Goal: Task Accomplishment & Management: Manage account settings

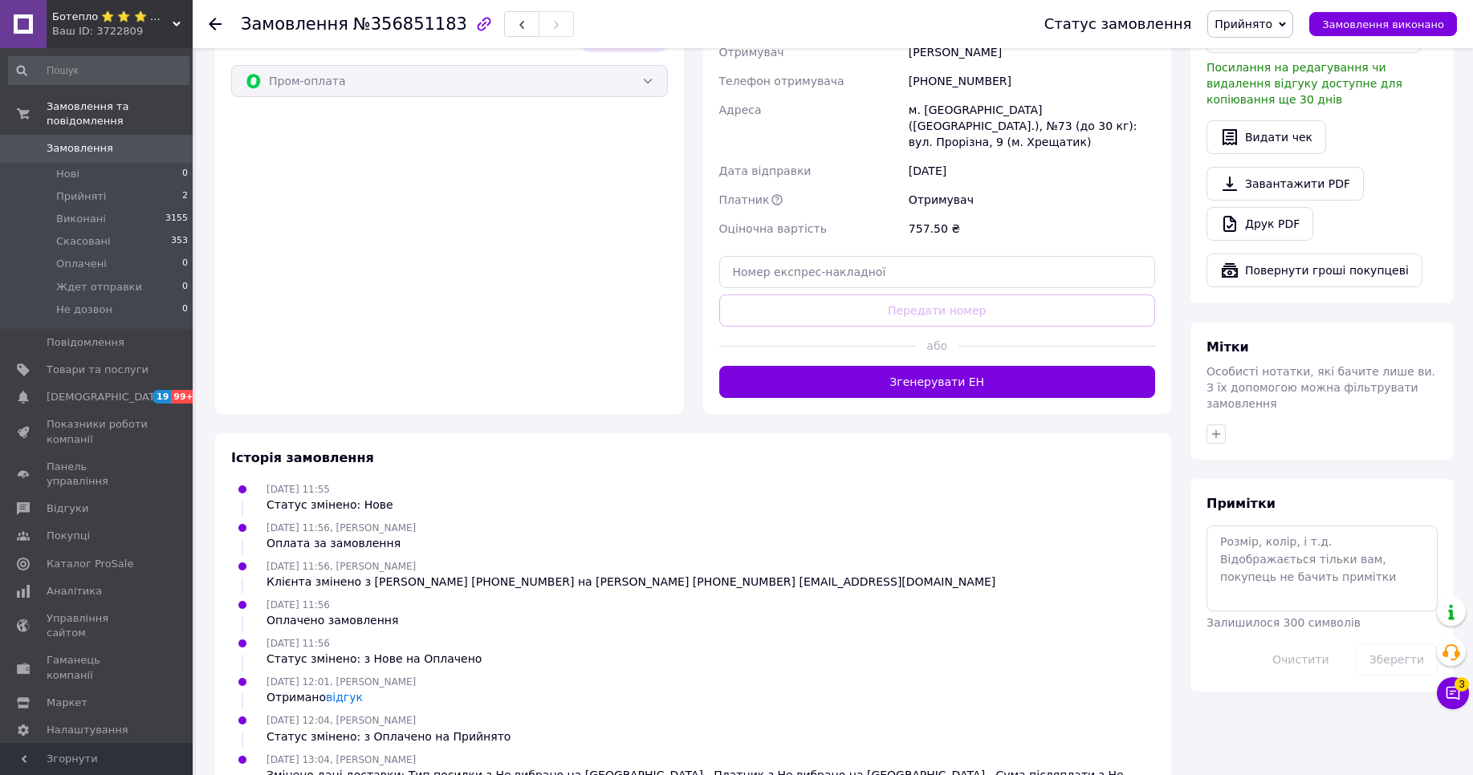
scroll to position [1041, 0]
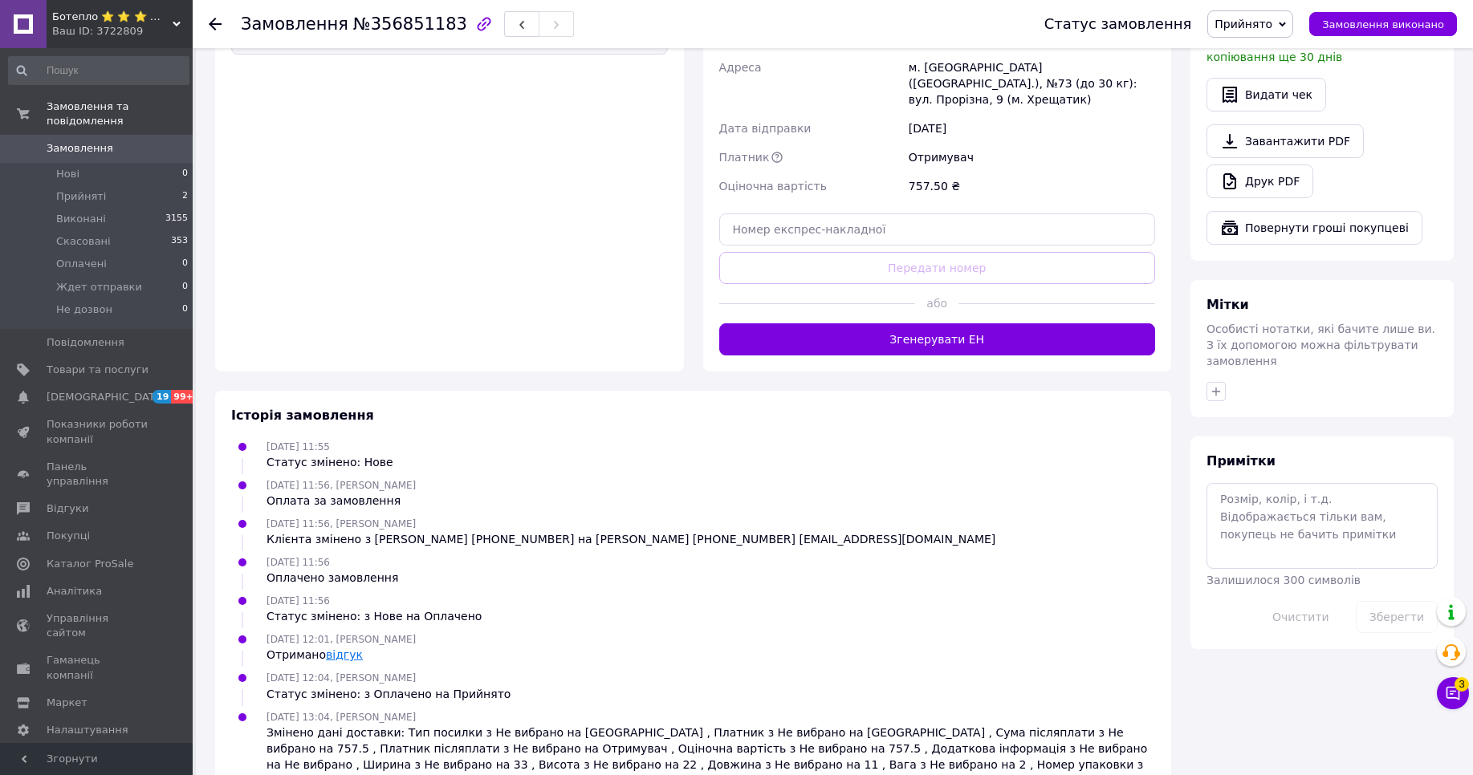
click at [344, 649] on link "відгук" at bounding box center [344, 655] width 37 height 13
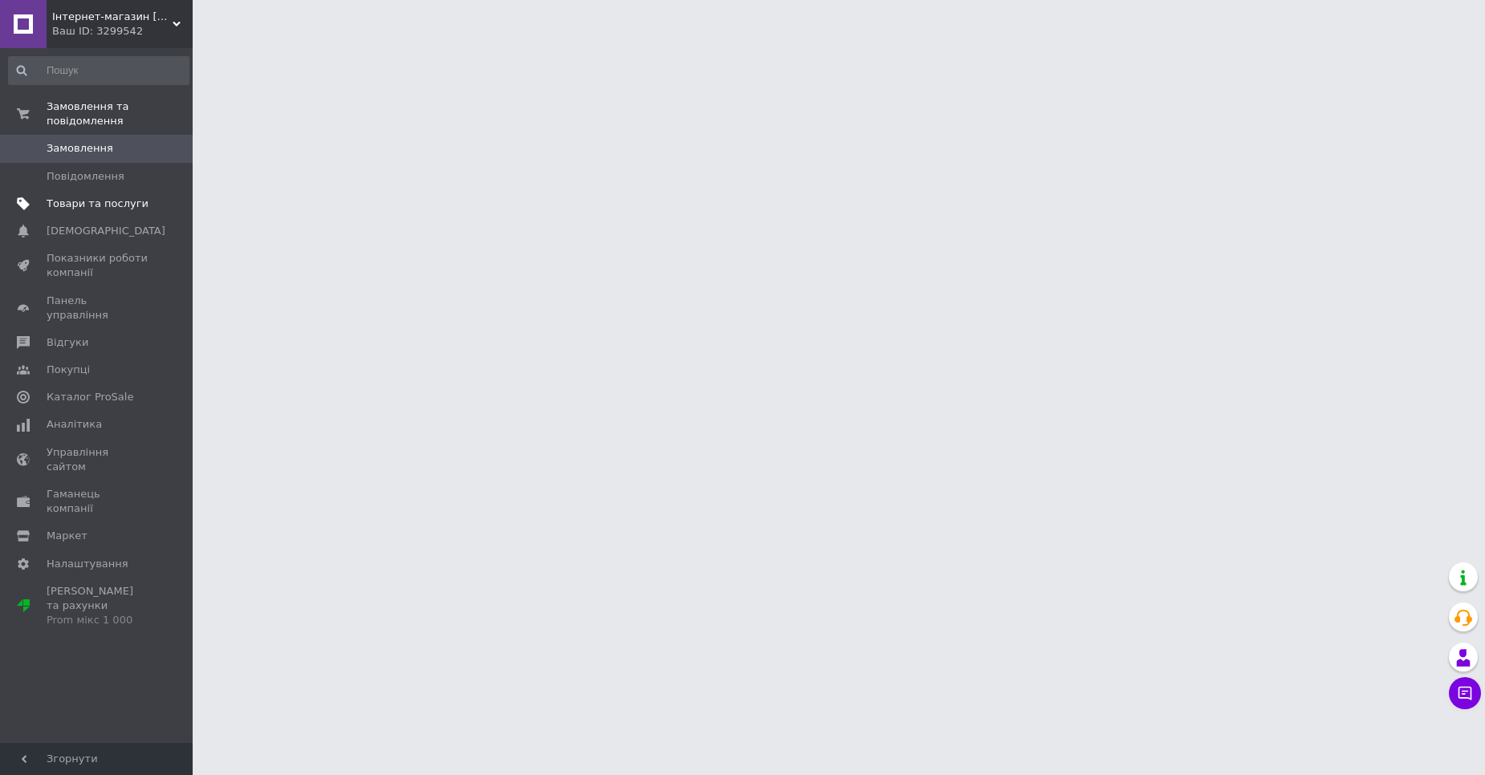
click at [96, 214] on link "Товари та послуги" at bounding box center [98, 203] width 197 height 27
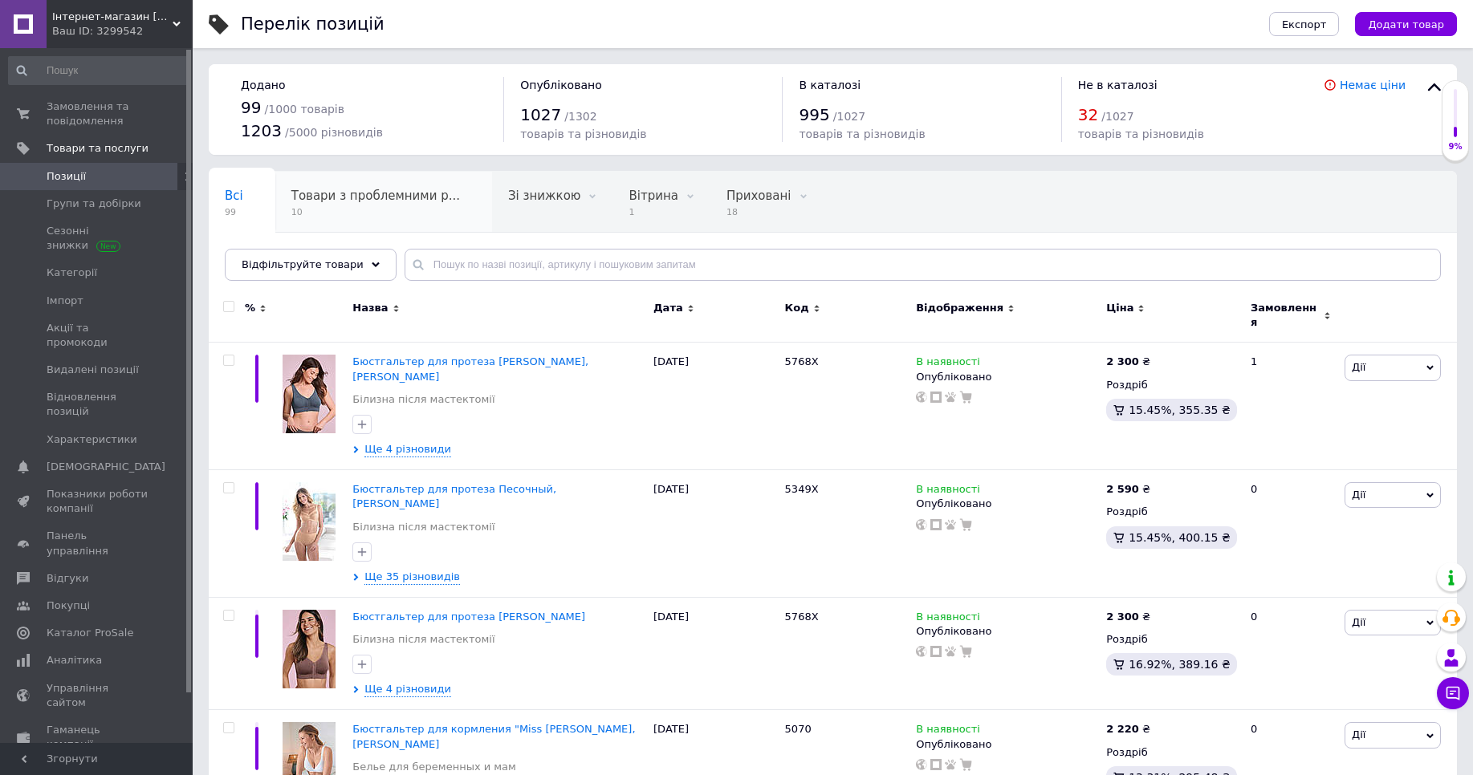
click at [410, 196] on span "Товари з проблемними р..." at bounding box center [375, 196] width 169 height 14
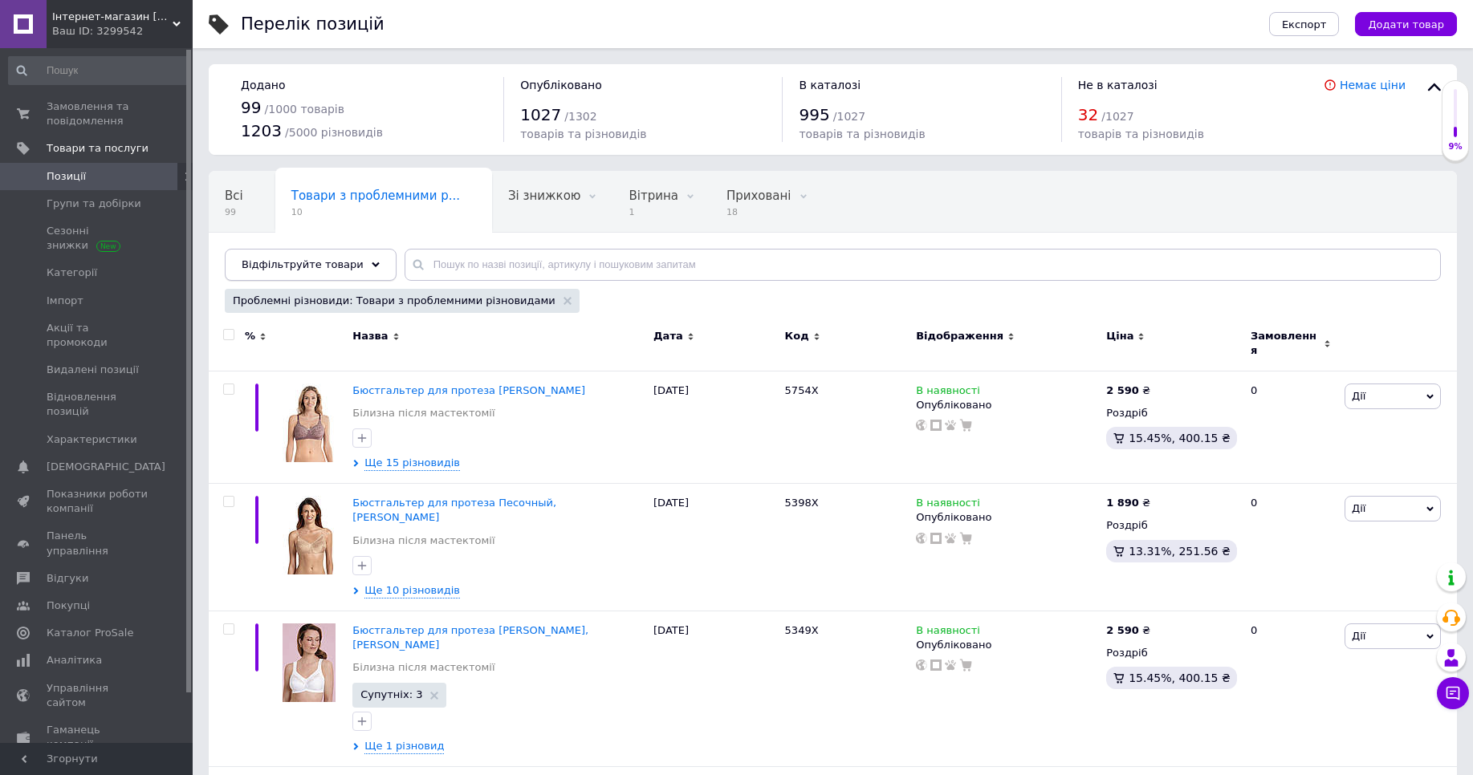
click at [349, 264] on div "Відфільтруйте товари" at bounding box center [311, 265] width 172 height 32
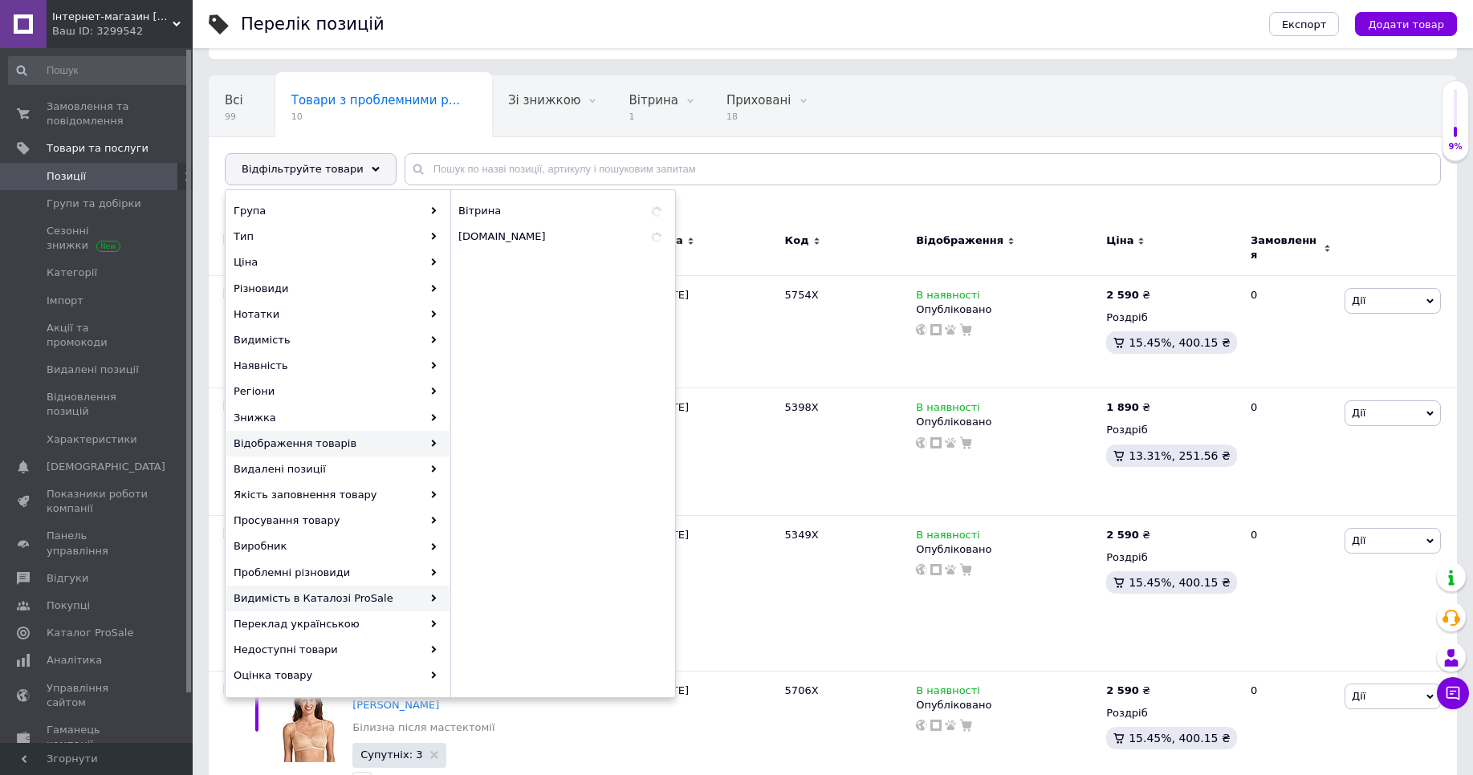
scroll to position [96, 0]
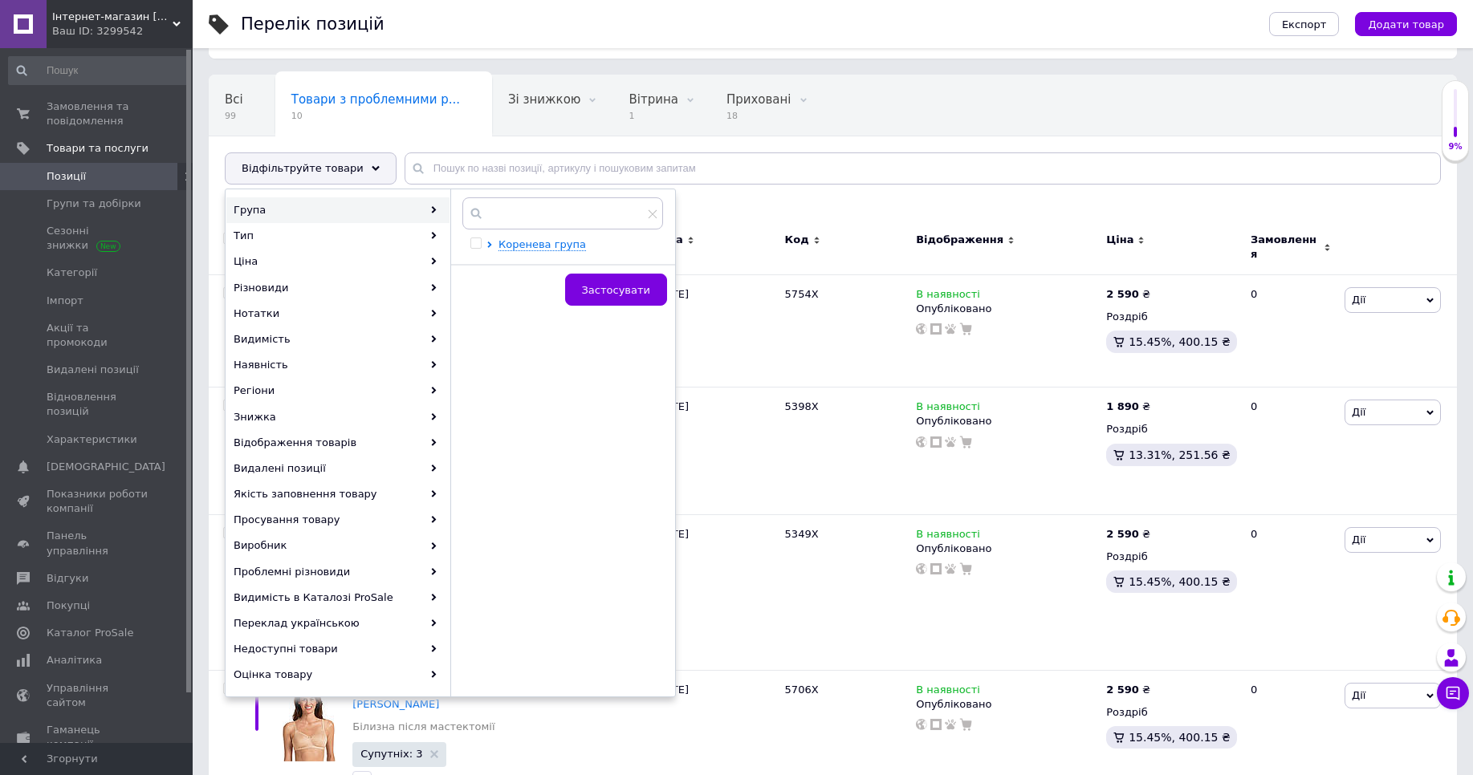
click at [150, 22] on span "Інтернет-магазин Anita care" at bounding box center [112, 17] width 120 height 14
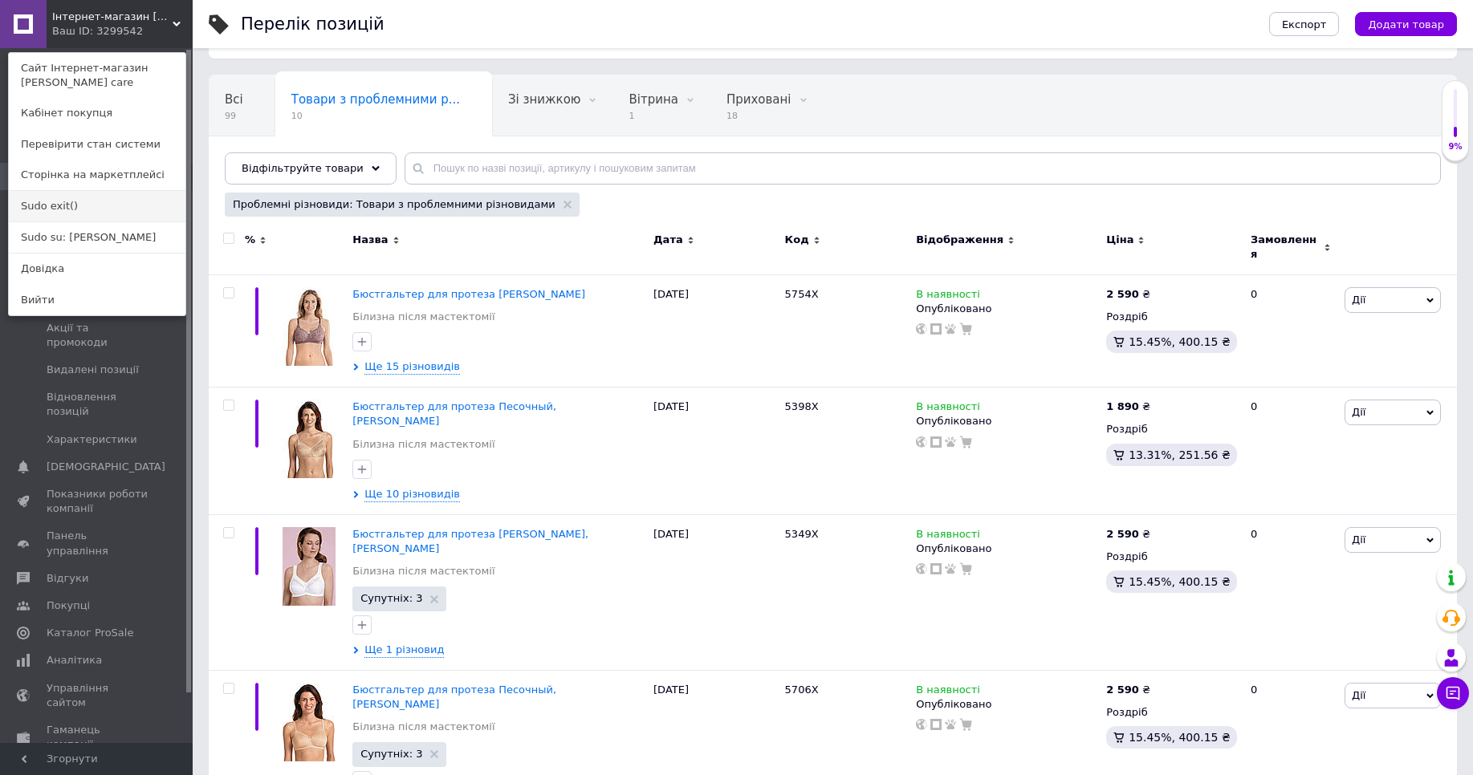
click at [68, 205] on link "Sudo exit()" at bounding box center [97, 206] width 177 height 30
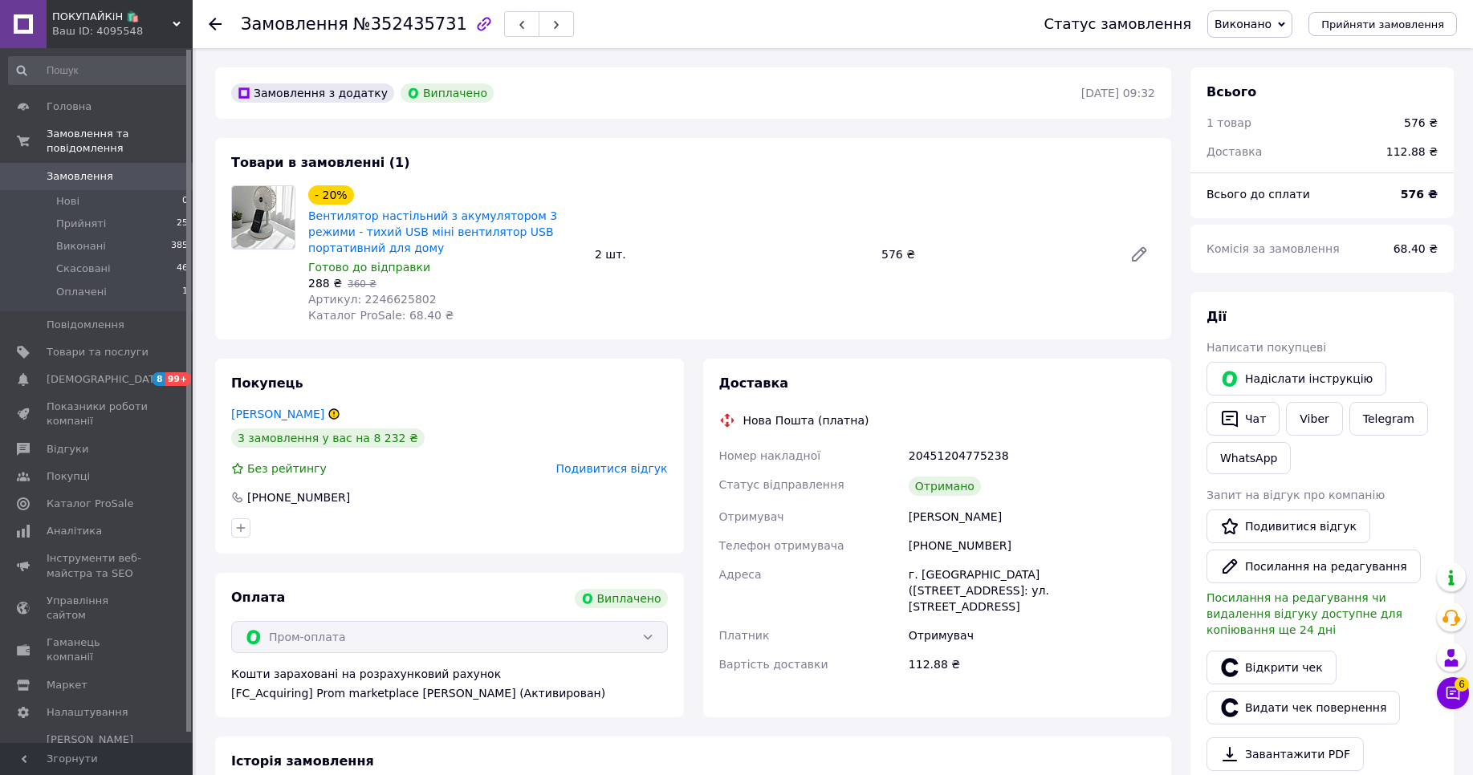
click at [155, 5] on div "ПОКУПАЙКіН 🛍️ Ваш ID: 4095548" at bounding box center [120, 24] width 146 height 48
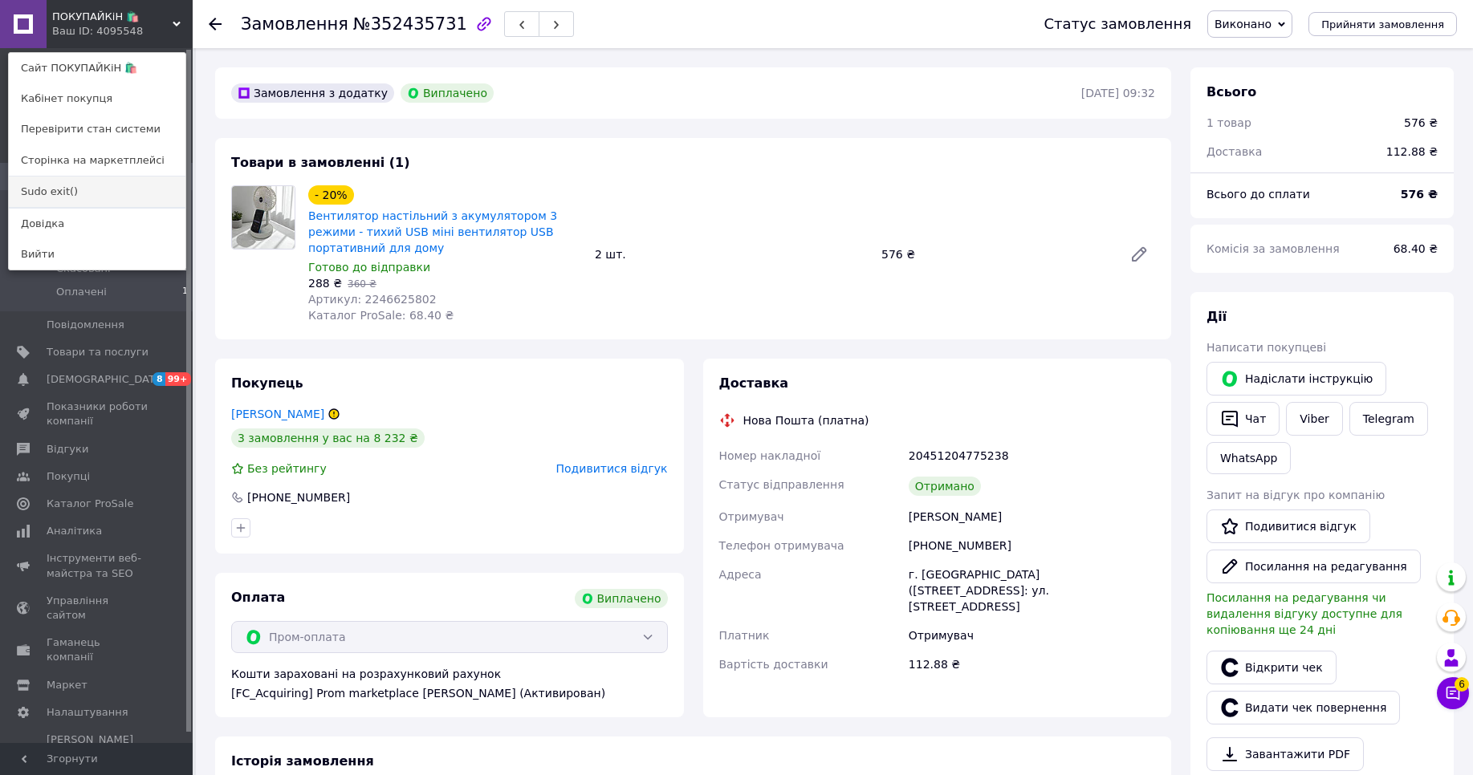
click at [84, 189] on link "Sudo exit()" at bounding box center [97, 192] width 177 height 30
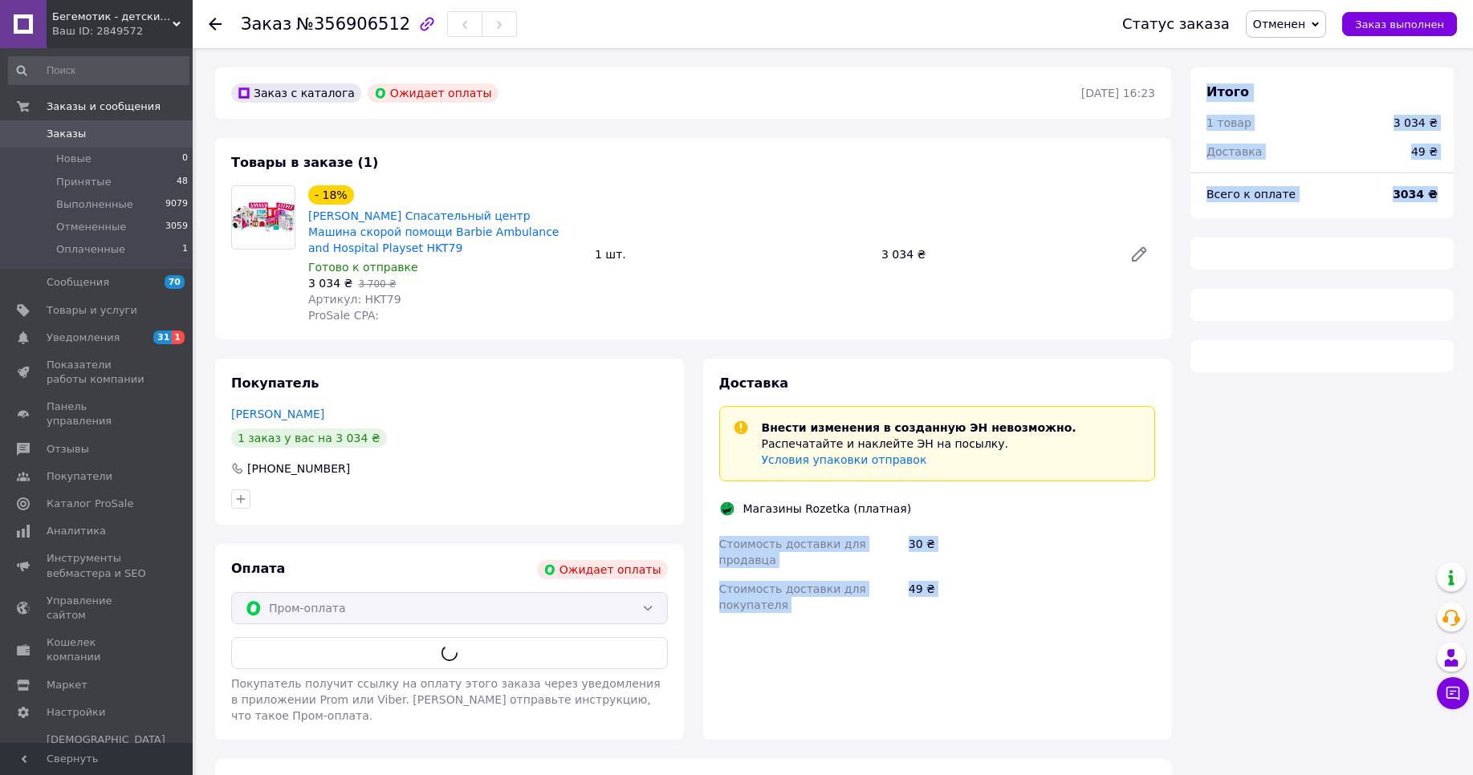
drag, startPoint x: 1211, startPoint y: 590, endPoint x: 1238, endPoint y: 571, distance: 32.8
click at [1232, 584] on div "Заказ с каталога Ожидает оплаты 12.08.2025 | 16:23 Товары в заказе (1) - 18% Ba…" at bounding box center [834, 429] width 1258 height 724
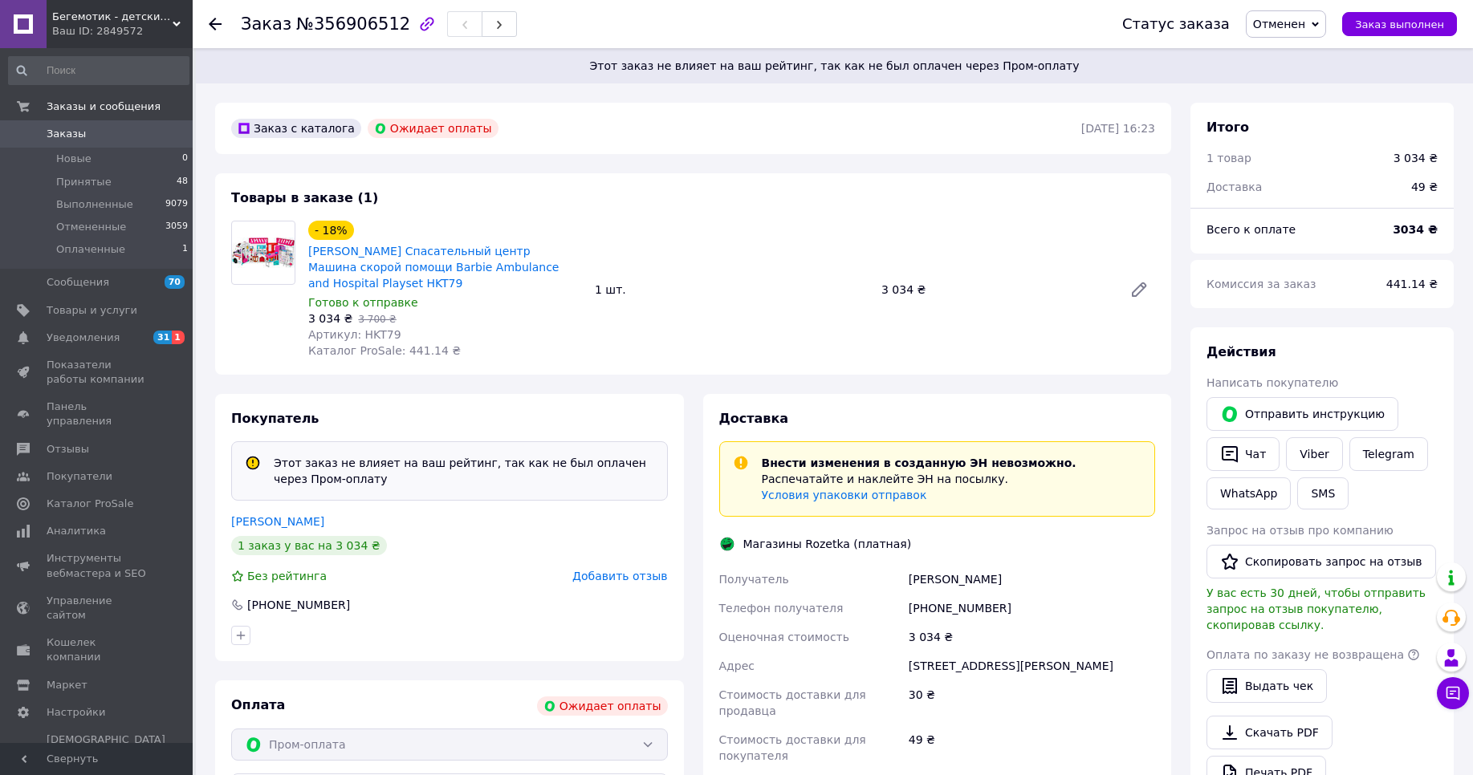
click at [1029, 293] on div "3 034 ₴" at bounding box center [996, 290] width 242 height 22
click at [130, 18] on span "Бегемотик - детские товары" at bounding box center [112, 17] width 120 height 14
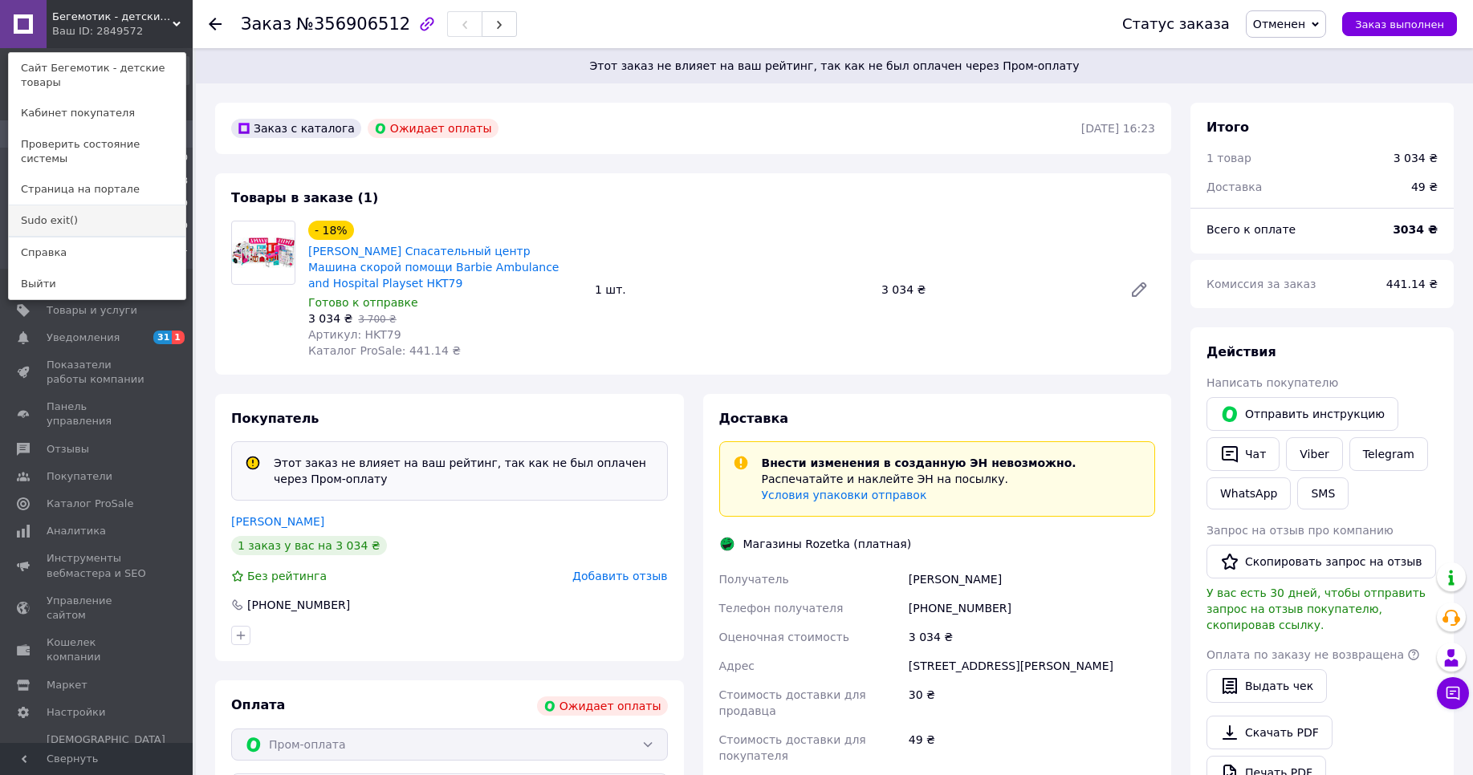
click at [64, 205] on link "Sudo exit()" at bounding box center [97, 220] width 177 height 30
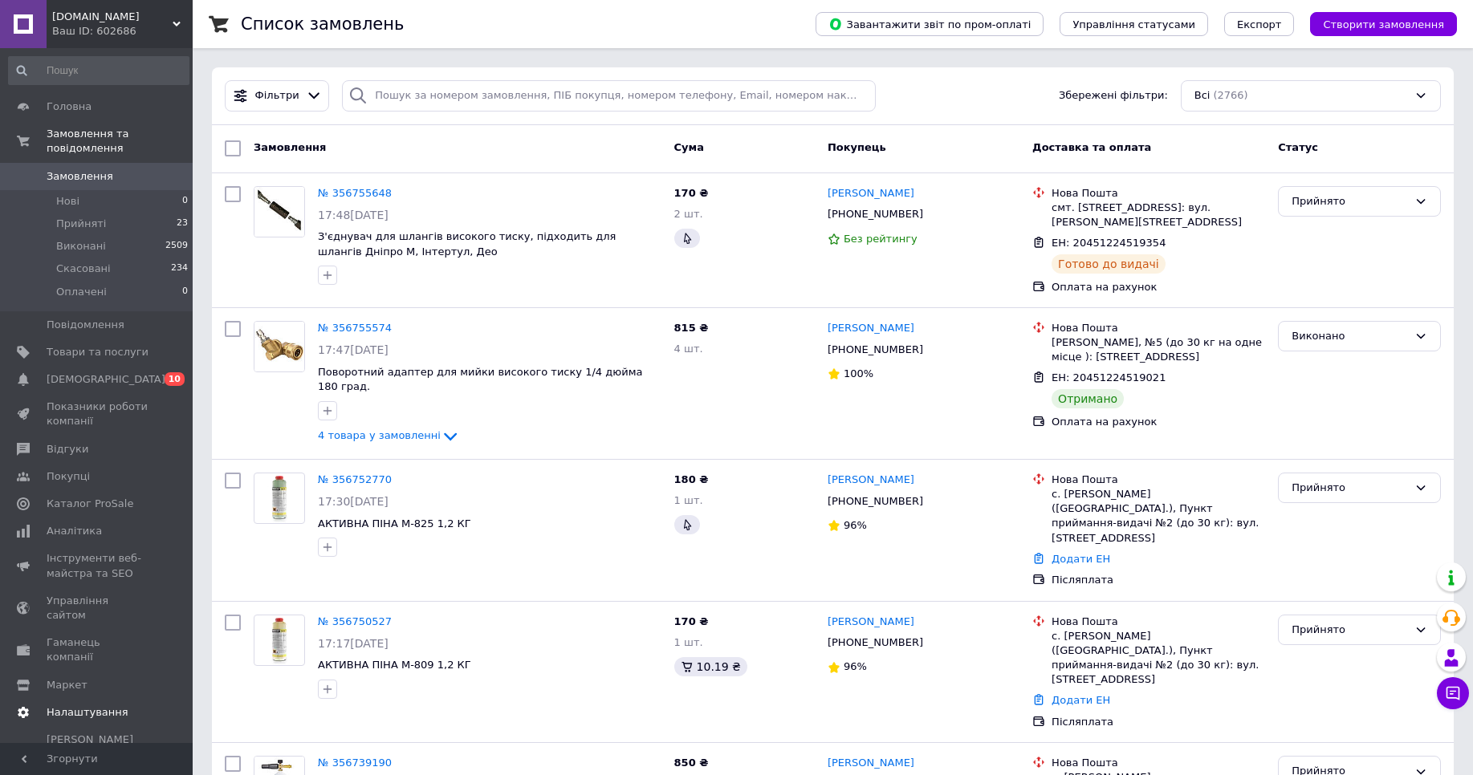
click at [92, 706] on span "Налаштування" at bounding box center [88, 713] width 82 height 14
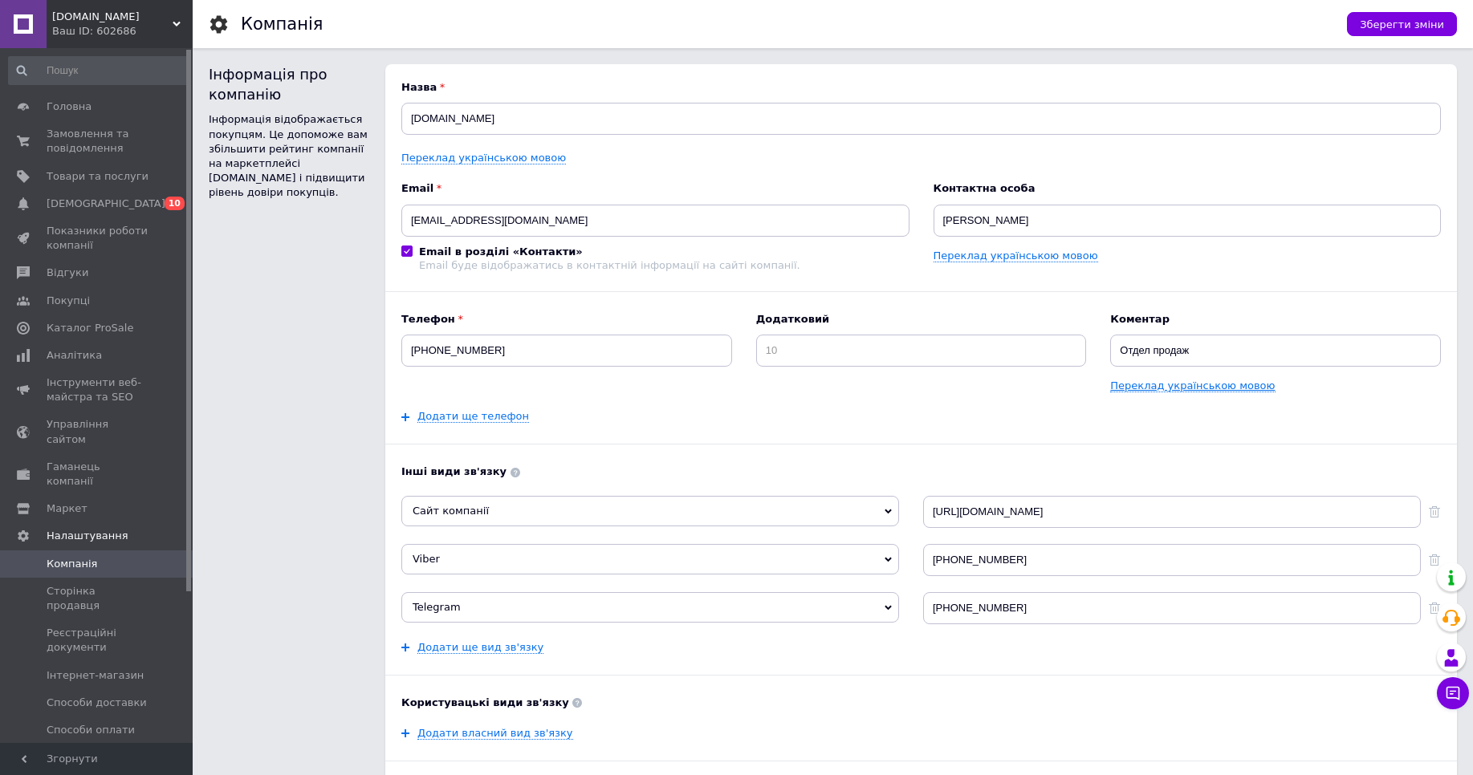
click at [1206, 381] on link "Переклад українською мовою" at bounding box center [1192, 386] width 165 height 13
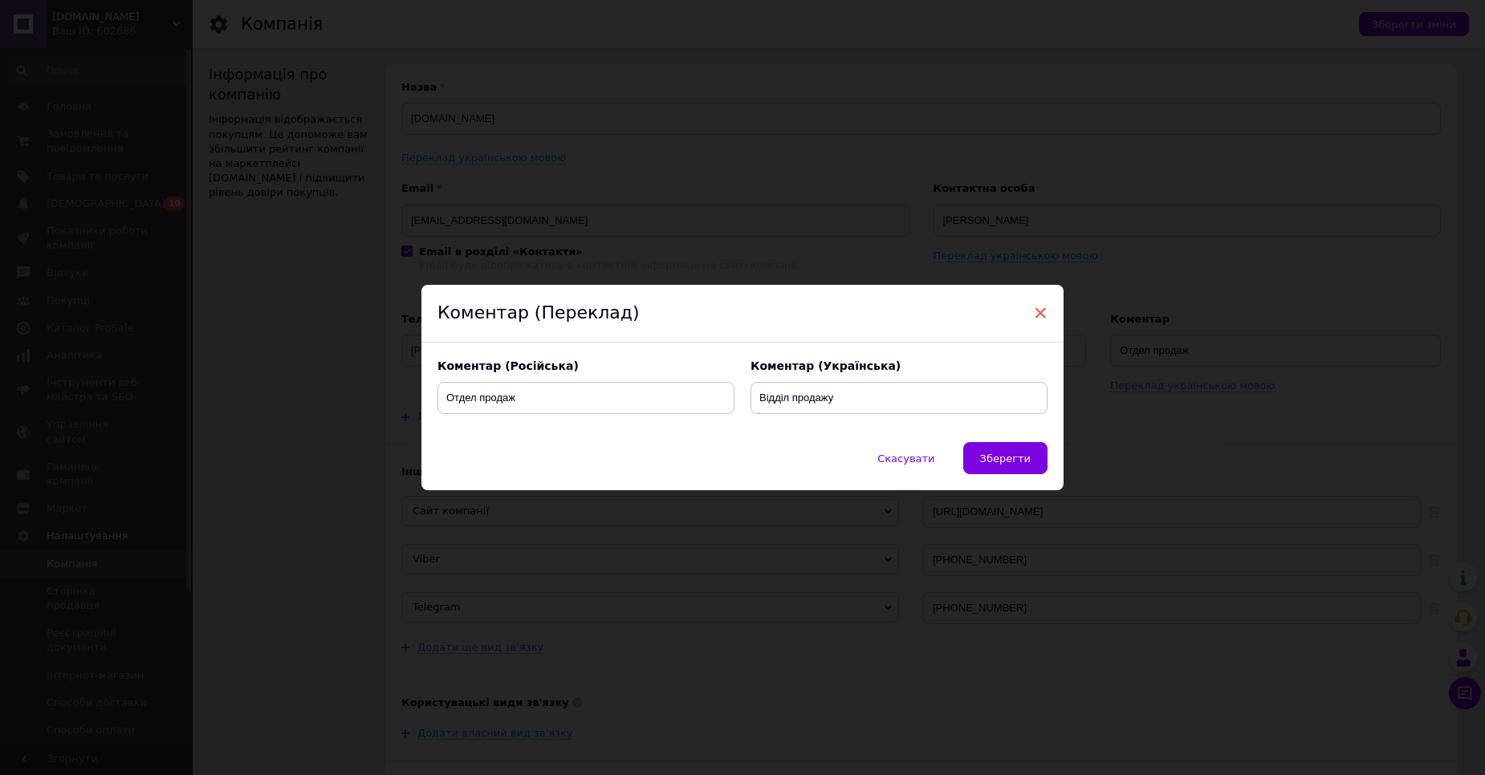
click at [1036, 315] on span "×" at bounding box center [1040, 312] width 14 height 27
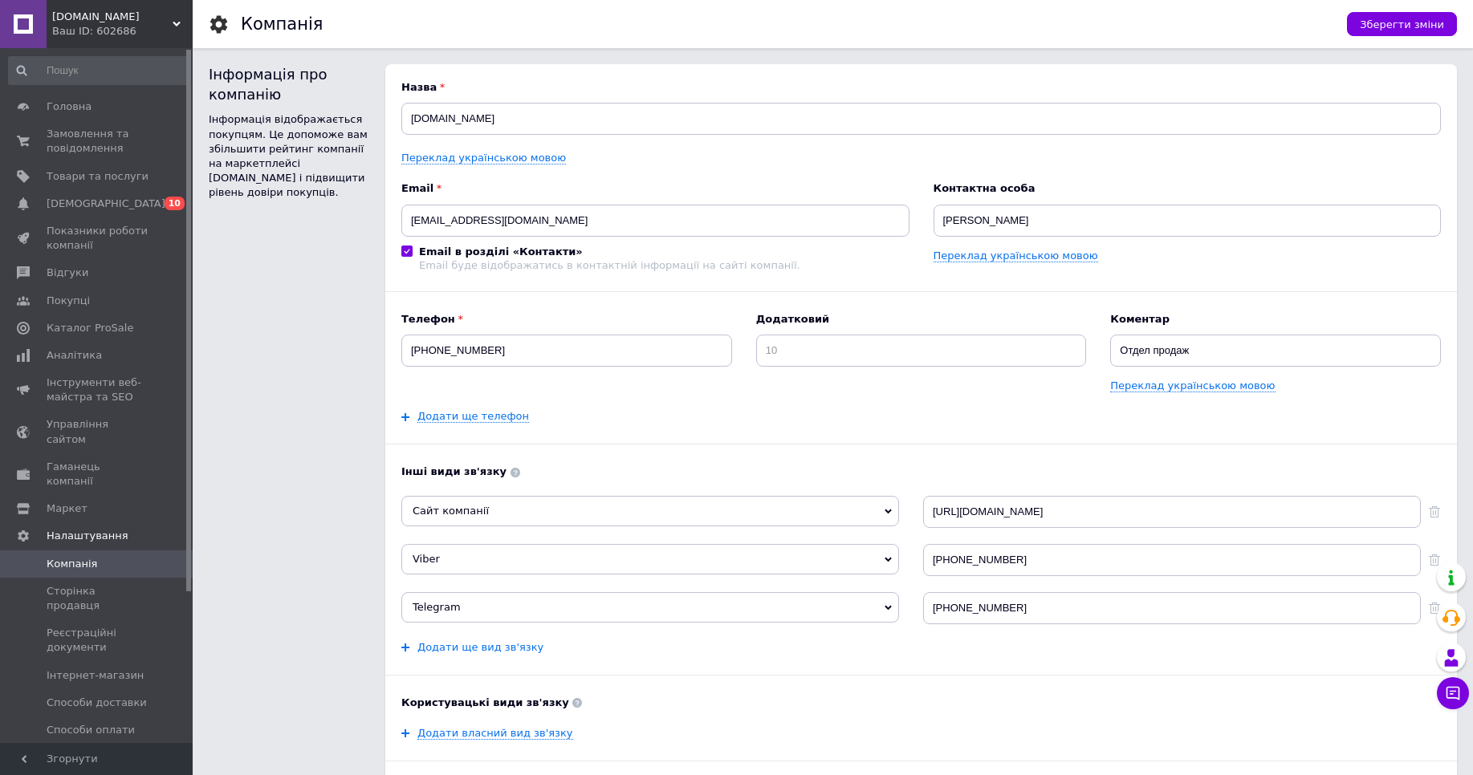
click at [487, 647] on link "Додати ще вид зв'язку" at bounding box center [480, 647] width 126 height 13
click at [152, 32] on div "Ваш ID: 602686" at bounding box center [122, 31] width 140 height 14
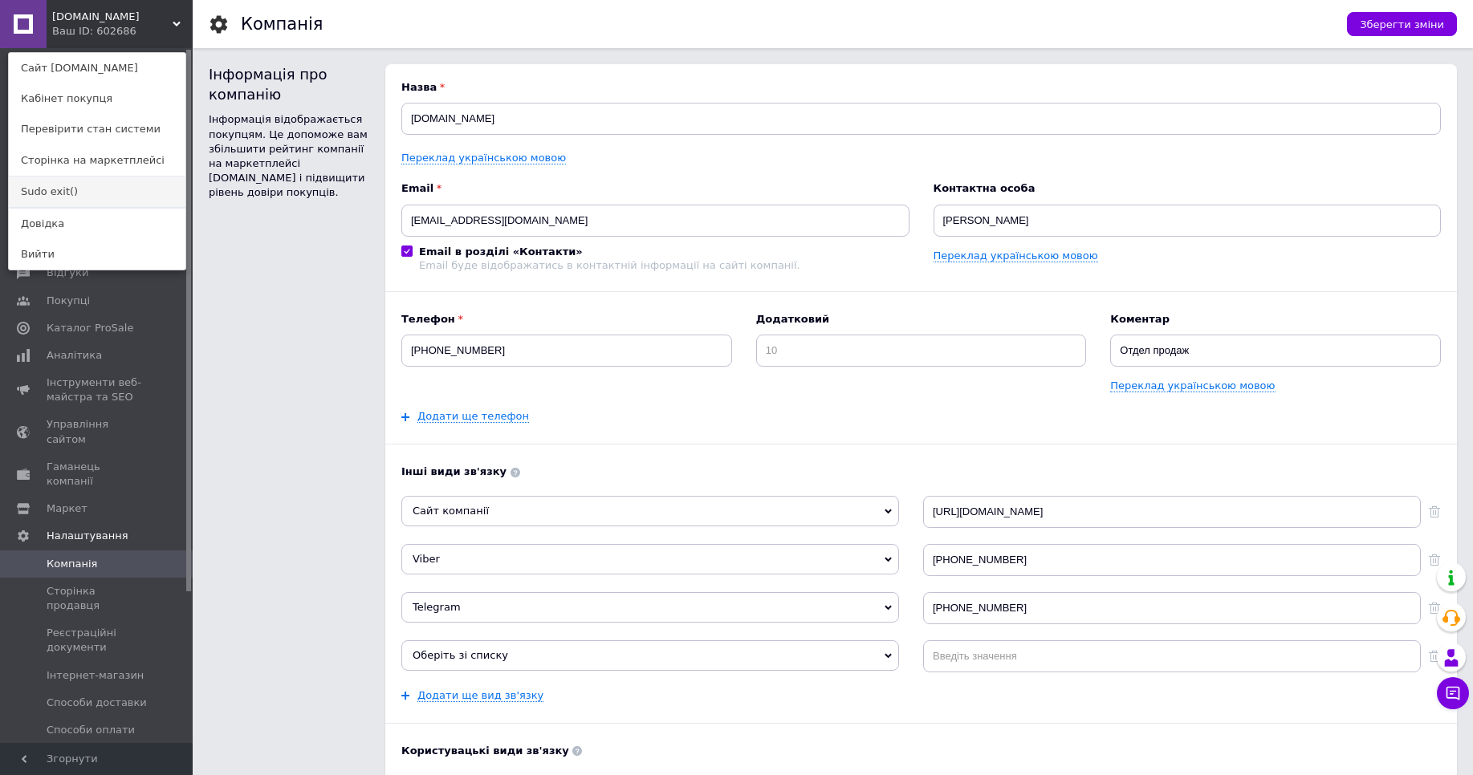
click at [67, 192] on link "Sudo exit()" at bounding box center [97, 192] width 177 height 30
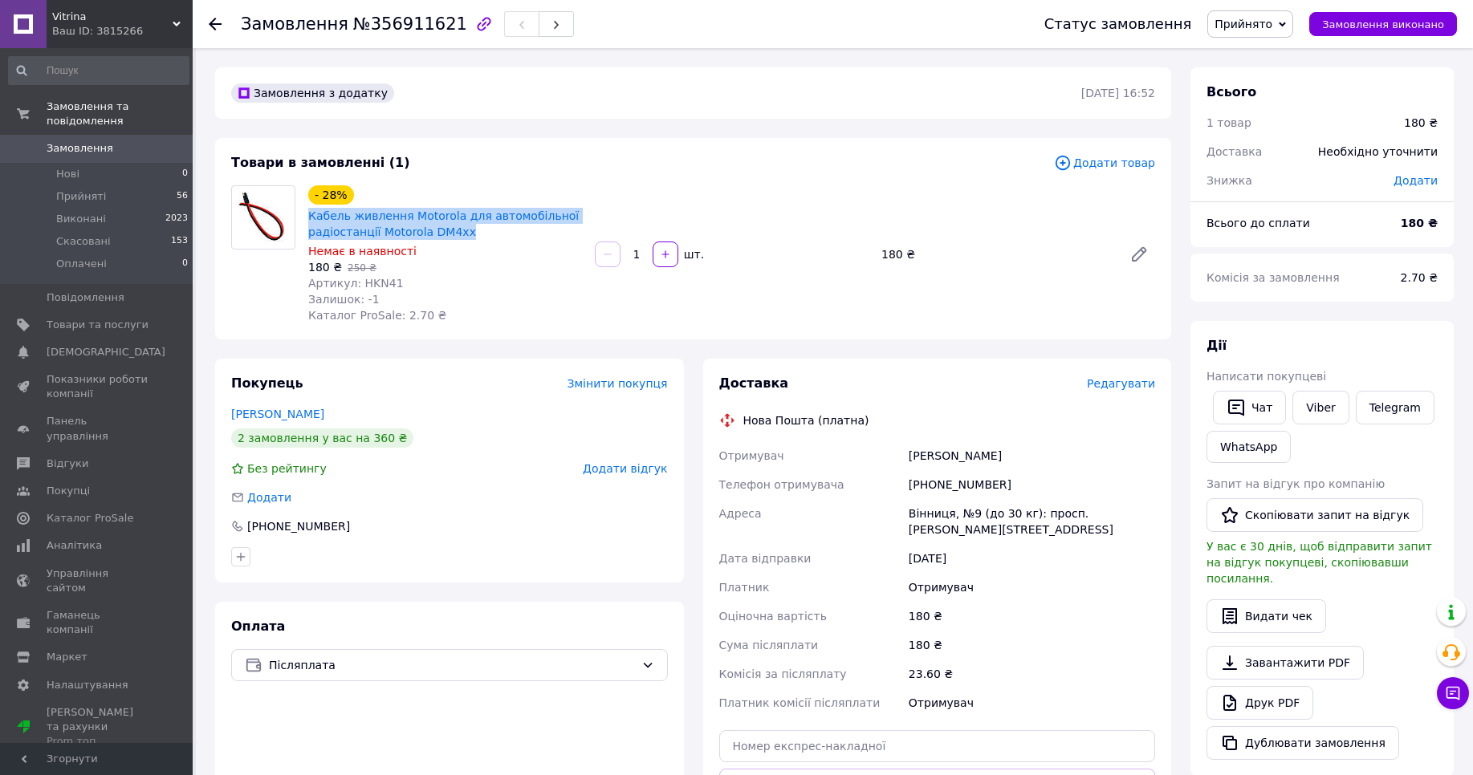
drag, startPoint x: 481, startPoint y: 234, endPoint x: 303, endPoint y: 220, distance: 177.9
click at [303, 220] on div "- 28% Кабель живлення Motorola для автомобільної радіостанції Motorola DM4xx Не…" at bounding box center [445, 254] width 287 height 144
copy link "Кабель живлення Motorola для автомобільної радіостанції Motorola DM4xx"
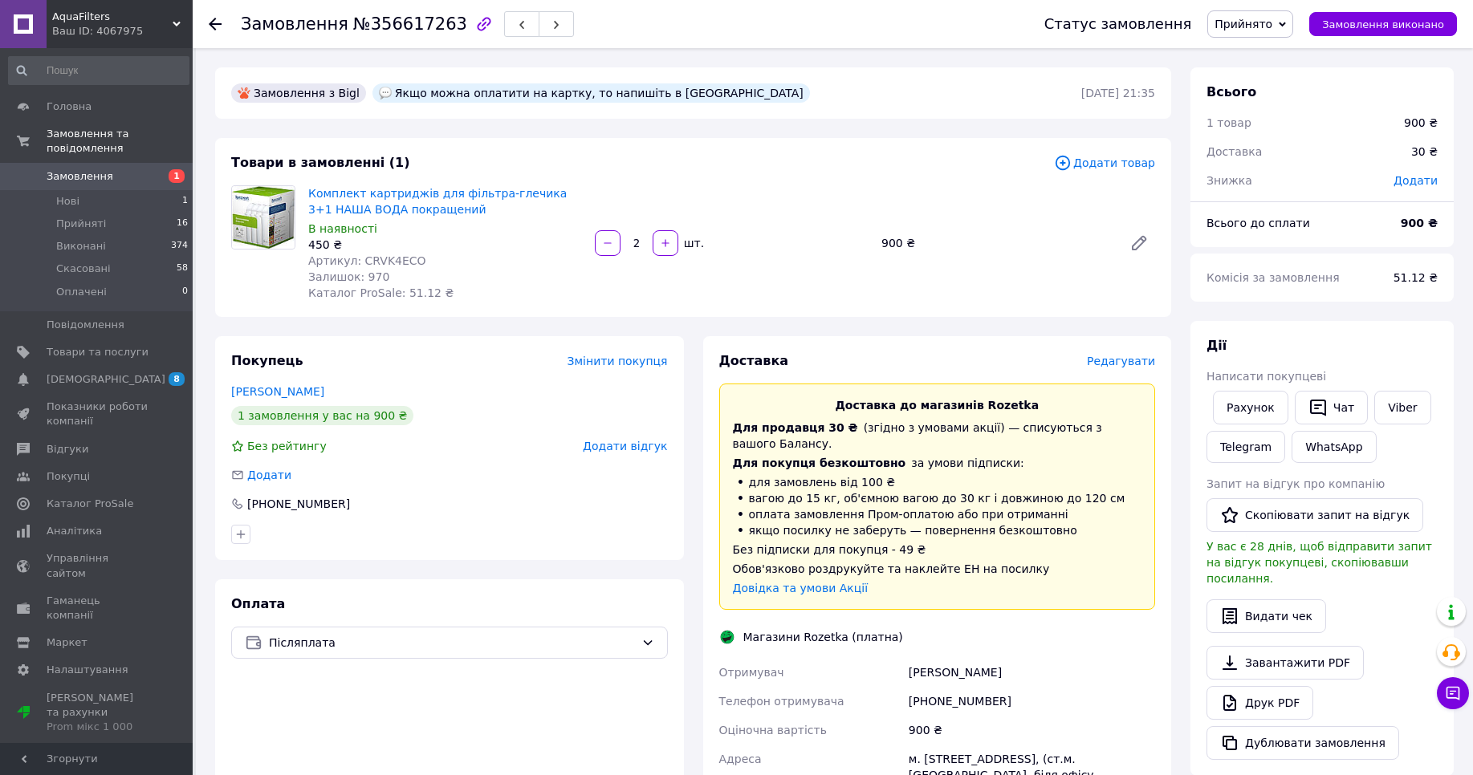
drag, startPoint x: 170, startPoint y: 26, endPoint x: 80, endPoint y: 85, distance: 107.7
click at [169, 26] on div "Ваш ID: 4067975" at bounding box center [122, 31] width 140 height 14
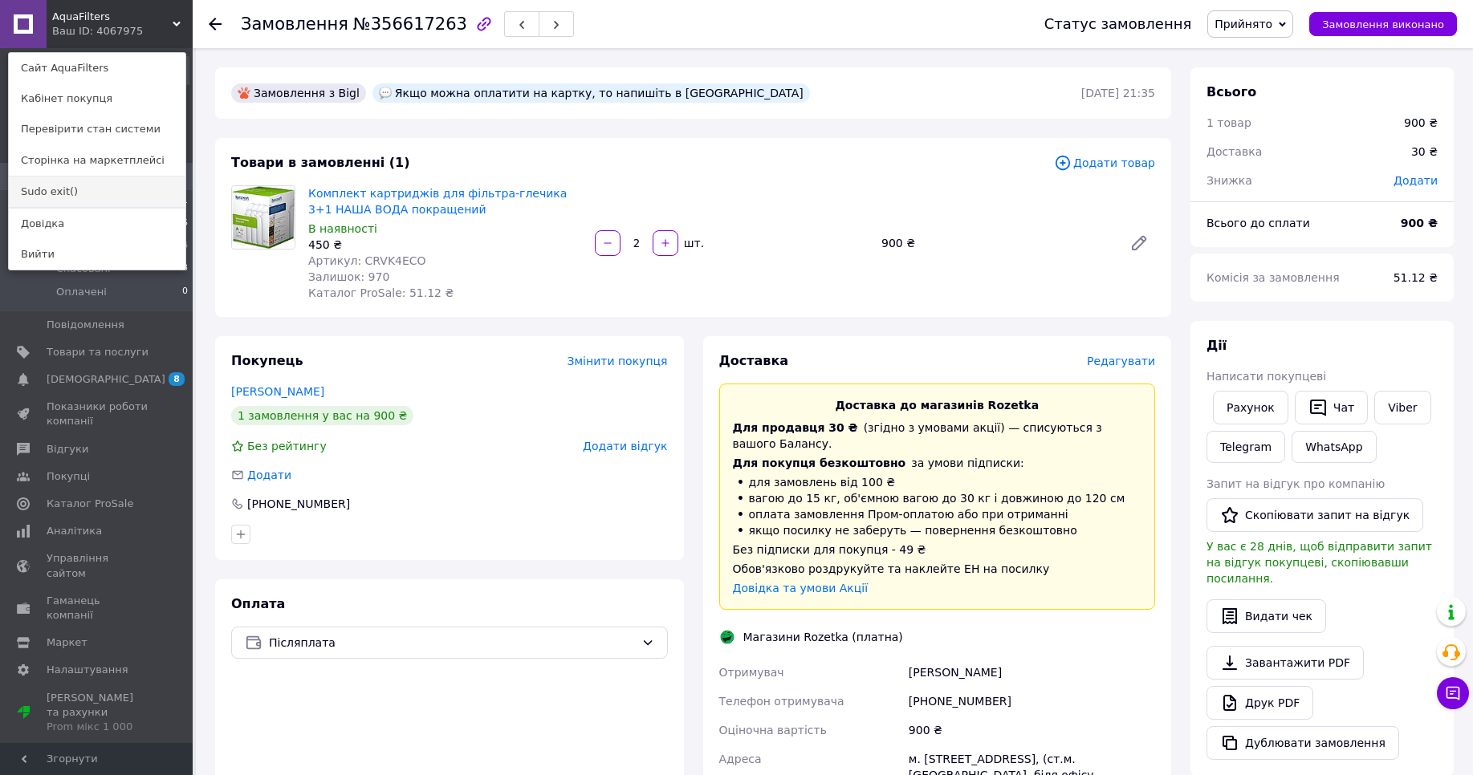
click at [51, 191] on link "Sudo exit()" at bounding box center [97, 192] width 177 height 30
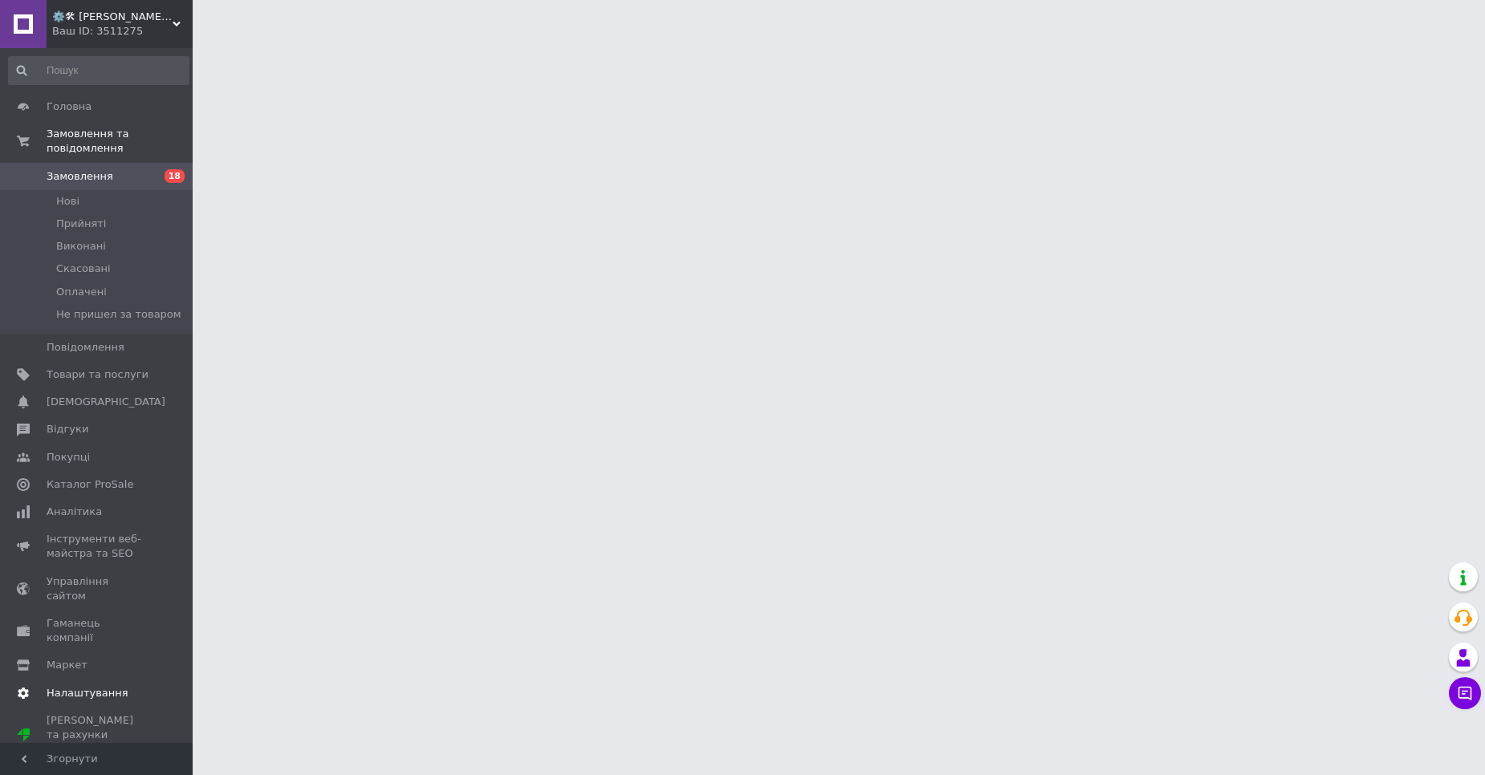
click at [100, 686] on span "Налаштування" at bounding box center [88, 693] width 82 height 14
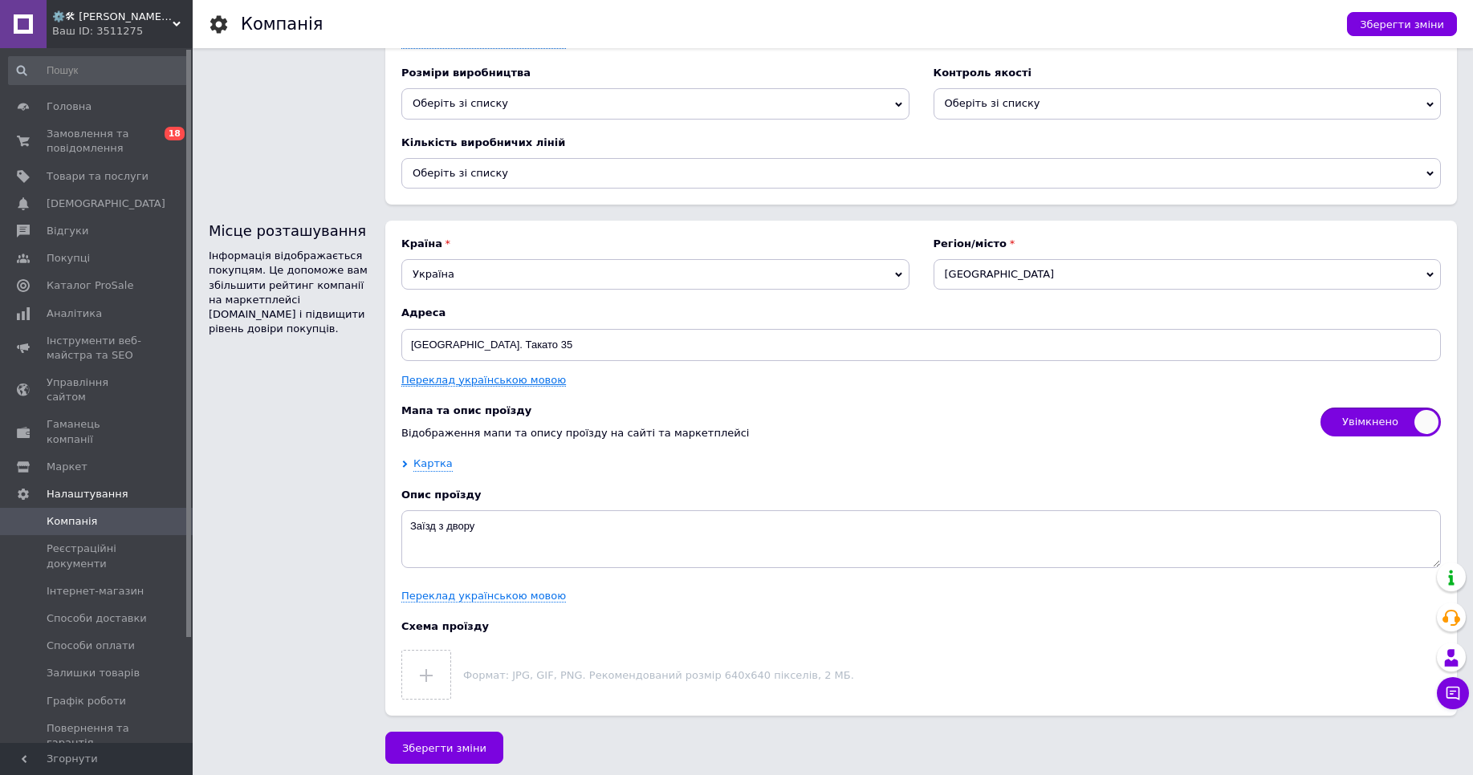
scroll to position [2053, 0]
click at [118, 16] on span "⚙️🛠 [PERSON_NAME] (обучение ЦО) ( не удалять)" at bounding box center [112, 17] width 120 height 14
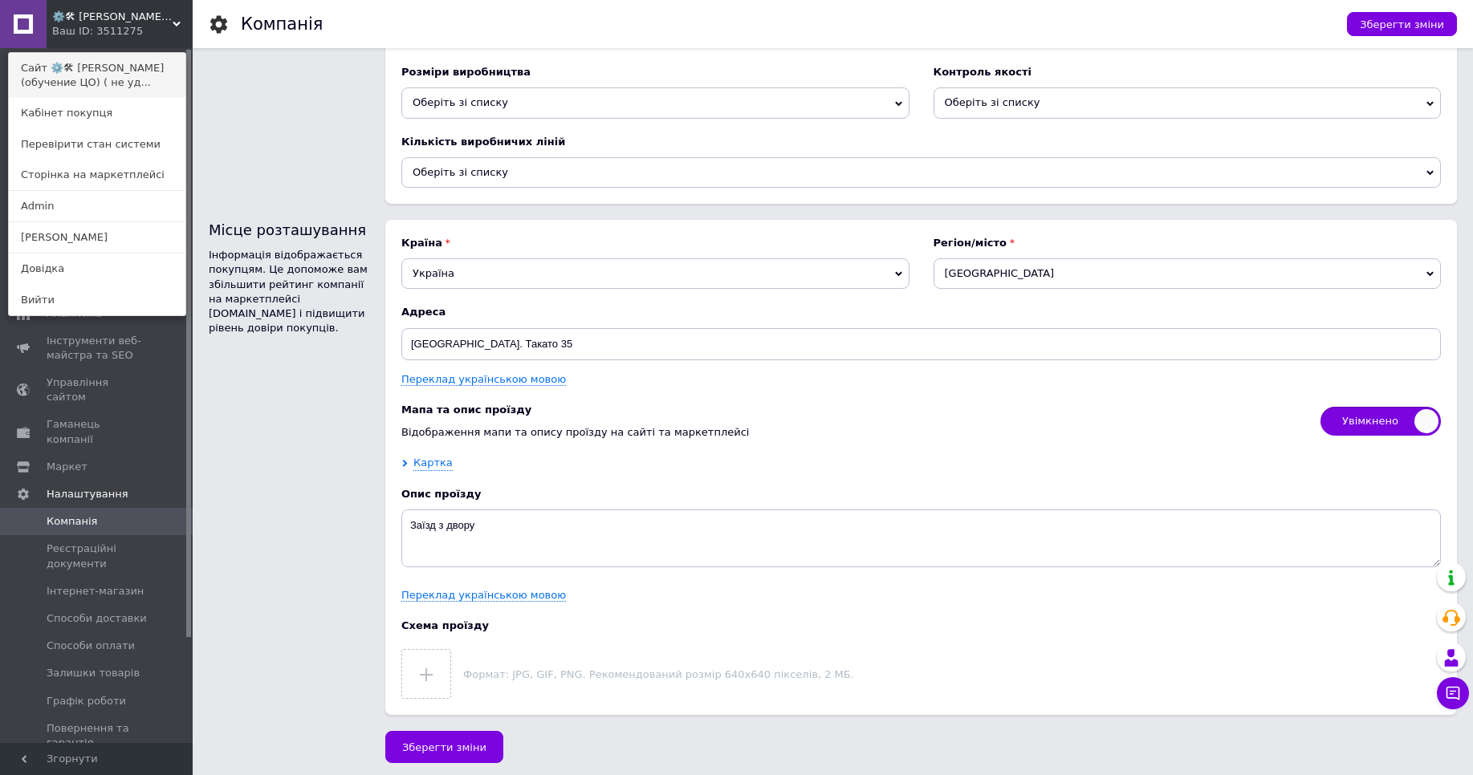
click at [97, 66] on link "Сайт ⚙️🛠 Рут Ирина (обучение ЦО) ( не уд..." at bounding box center [97, 75] width 177 height 45
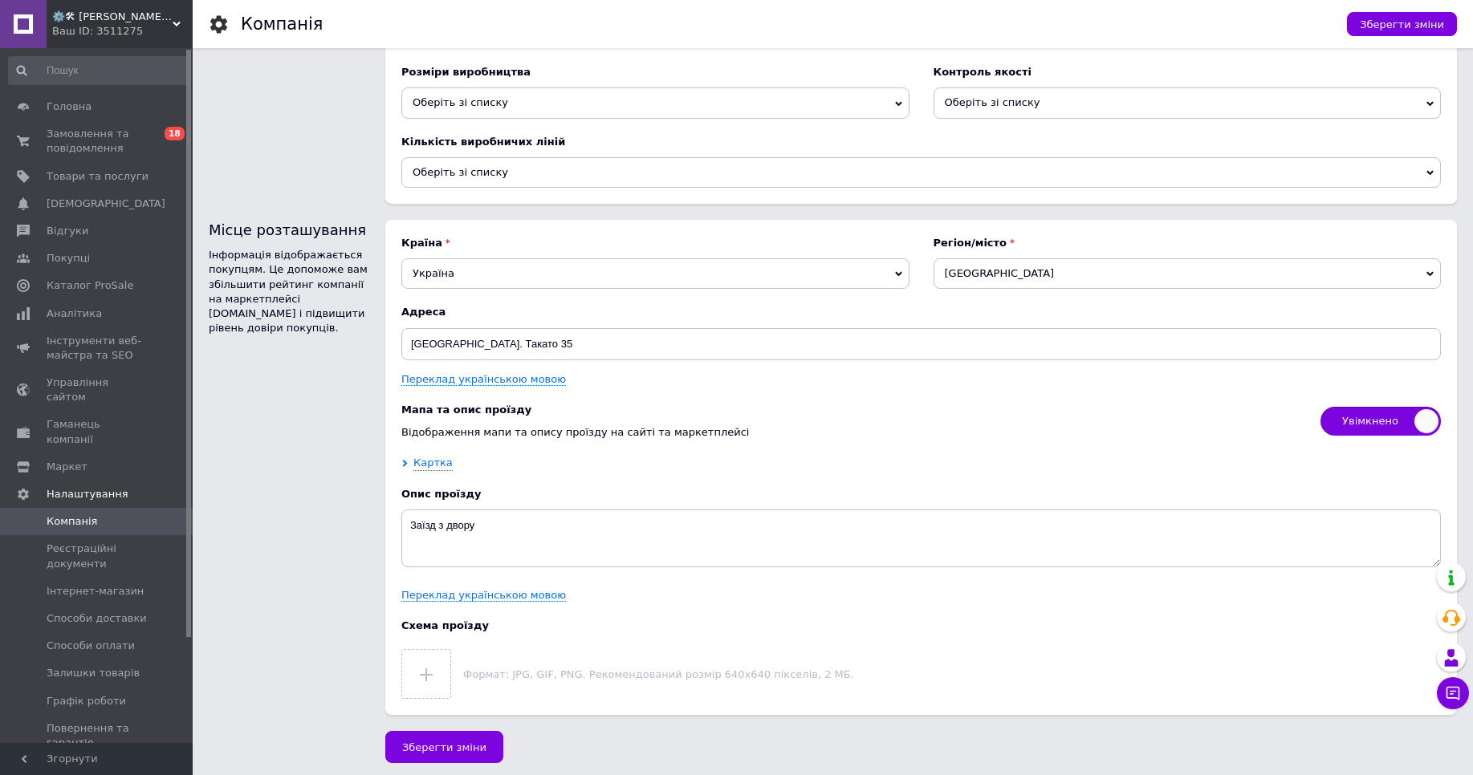
click at [137, 30] on div "Ваш ID: 3511275" at bounding box center [122, 31] width 140 height 14
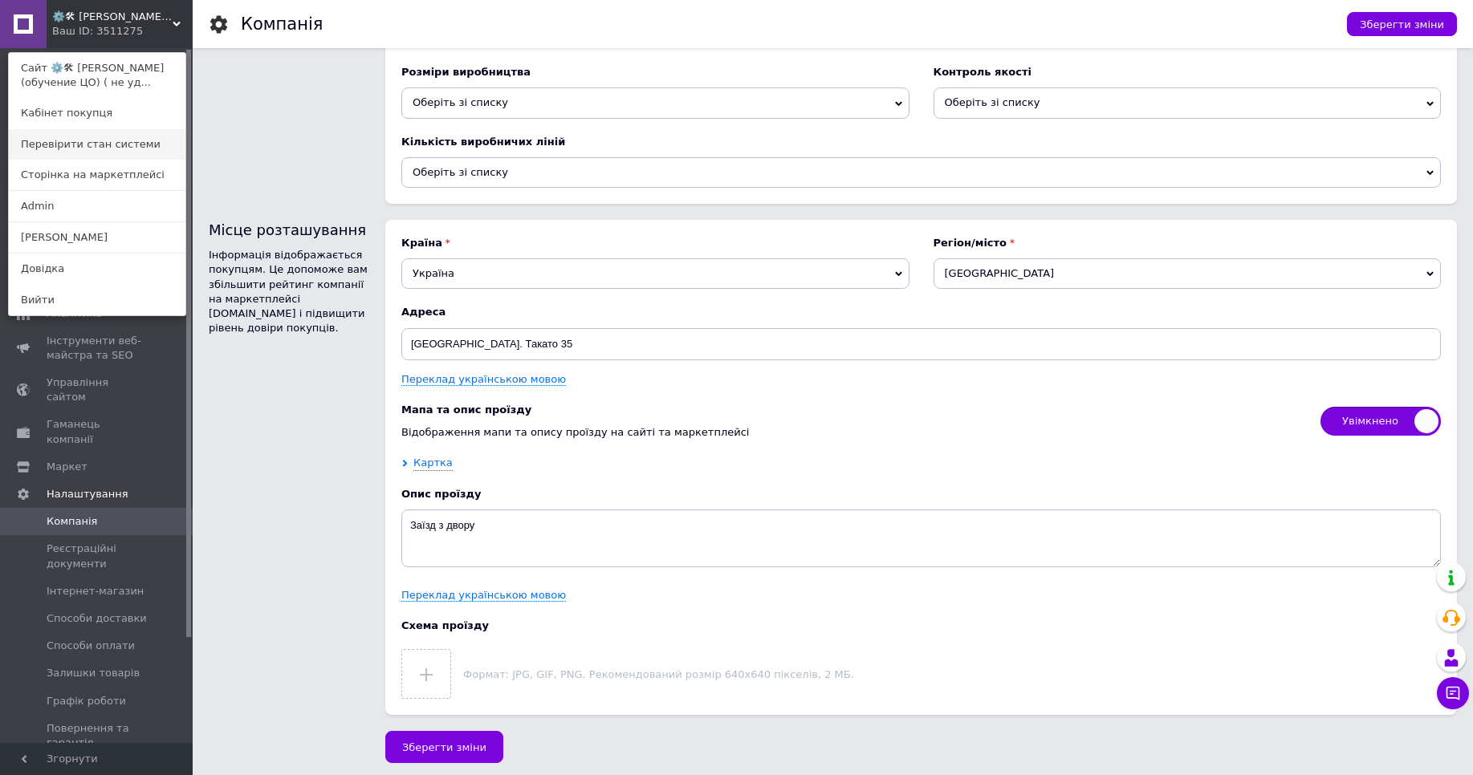
click at [88, 148] on link "Перевірити стан системи" at bounding box center [97, 144] width 177 height 30
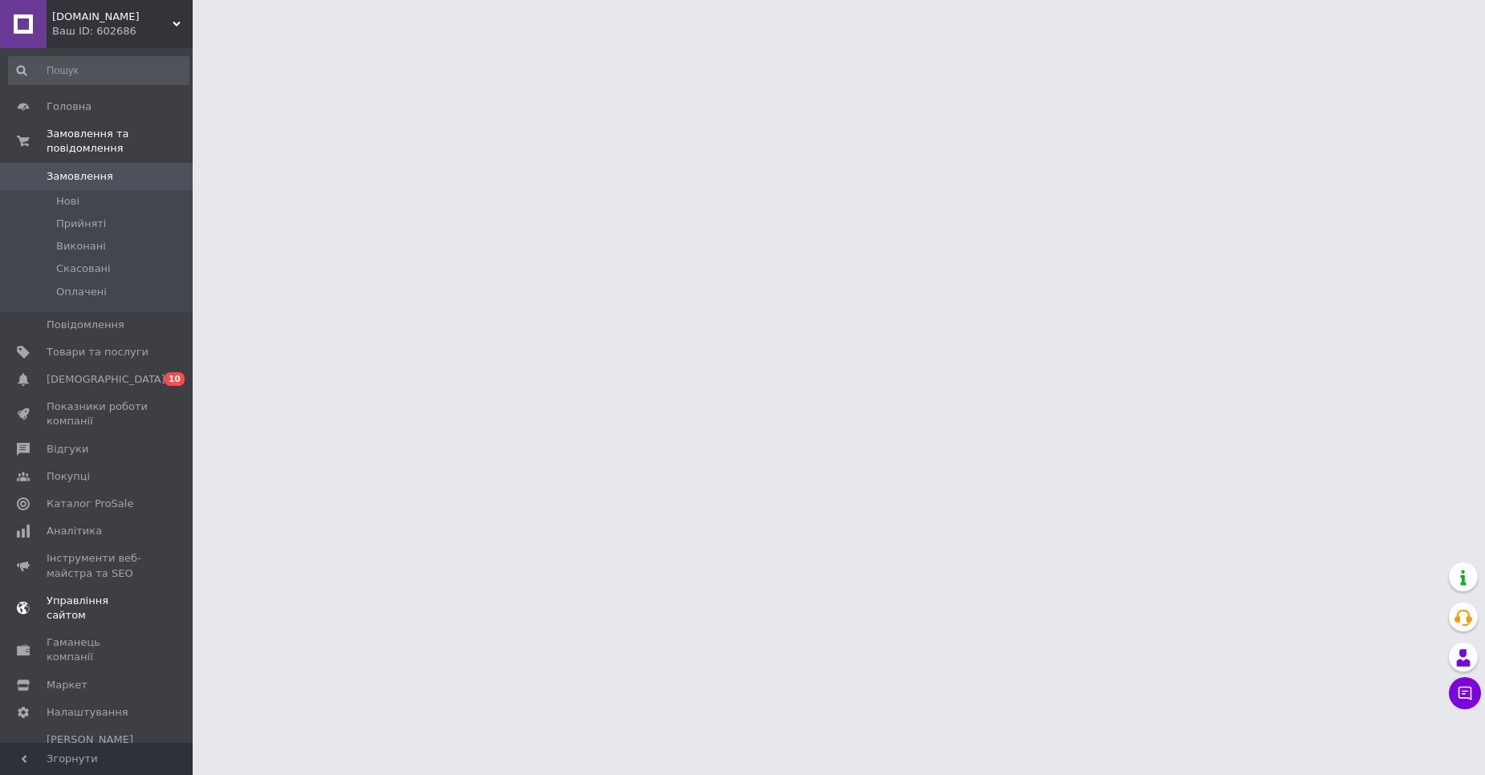
click at [107, 600] on span "Управління сайтом" at bounding box center [98, 608] width 102 height 29
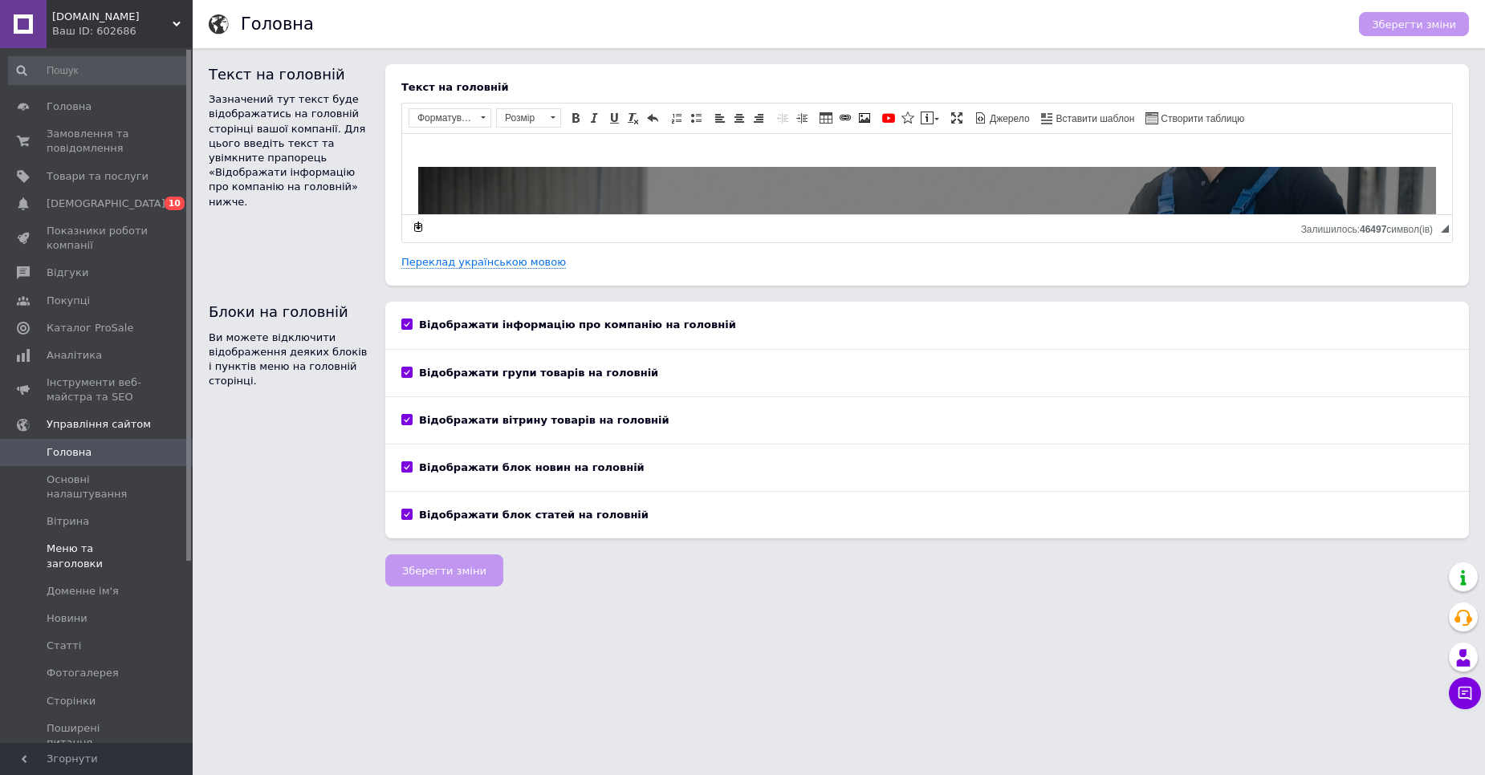
click at [83, 555] on span "Меню та заголовки" at bounding box center [98, 556] width 102 height 29
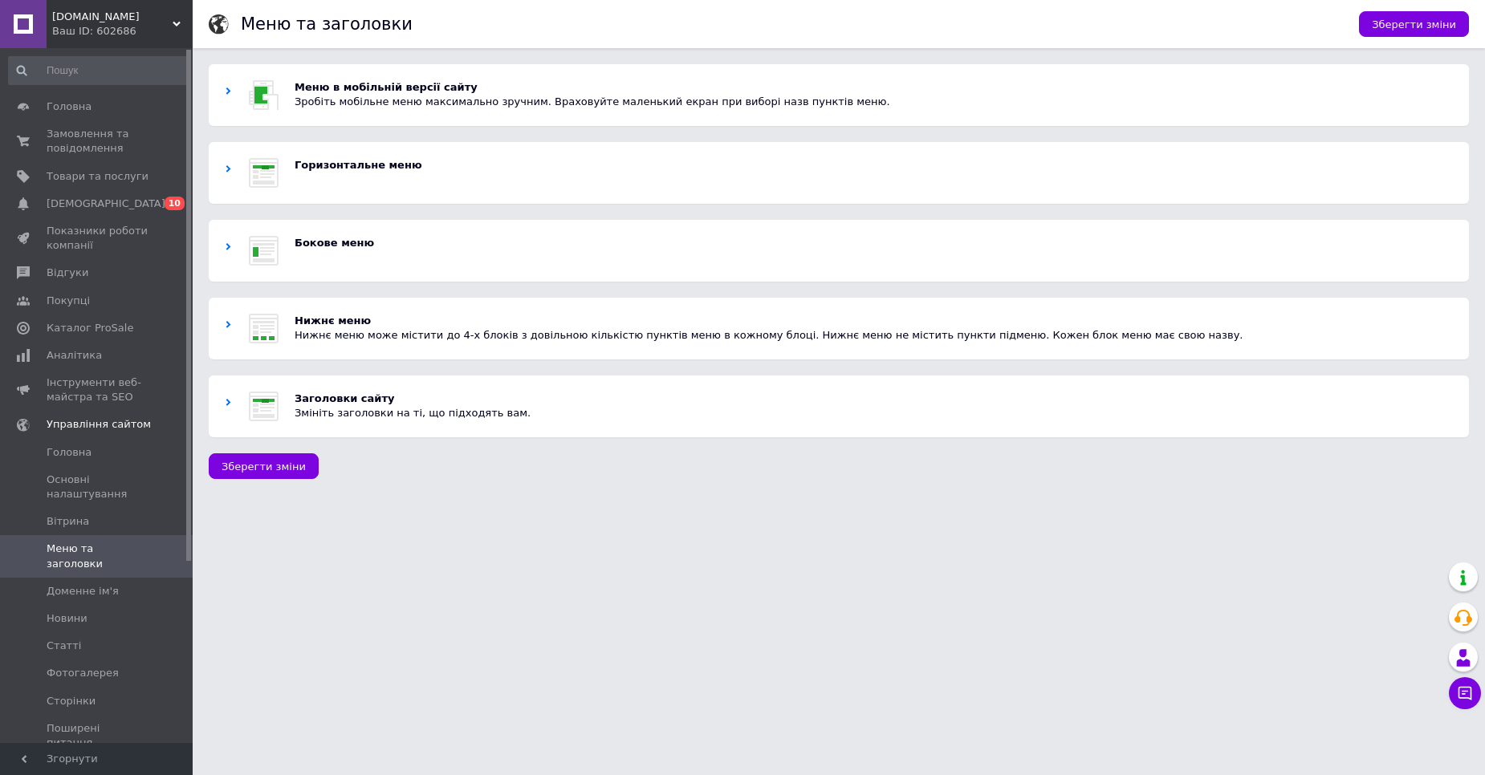
click at [332, 249] on p "Бокове меню" at bounding box center [874, 243] width 1158 height 14
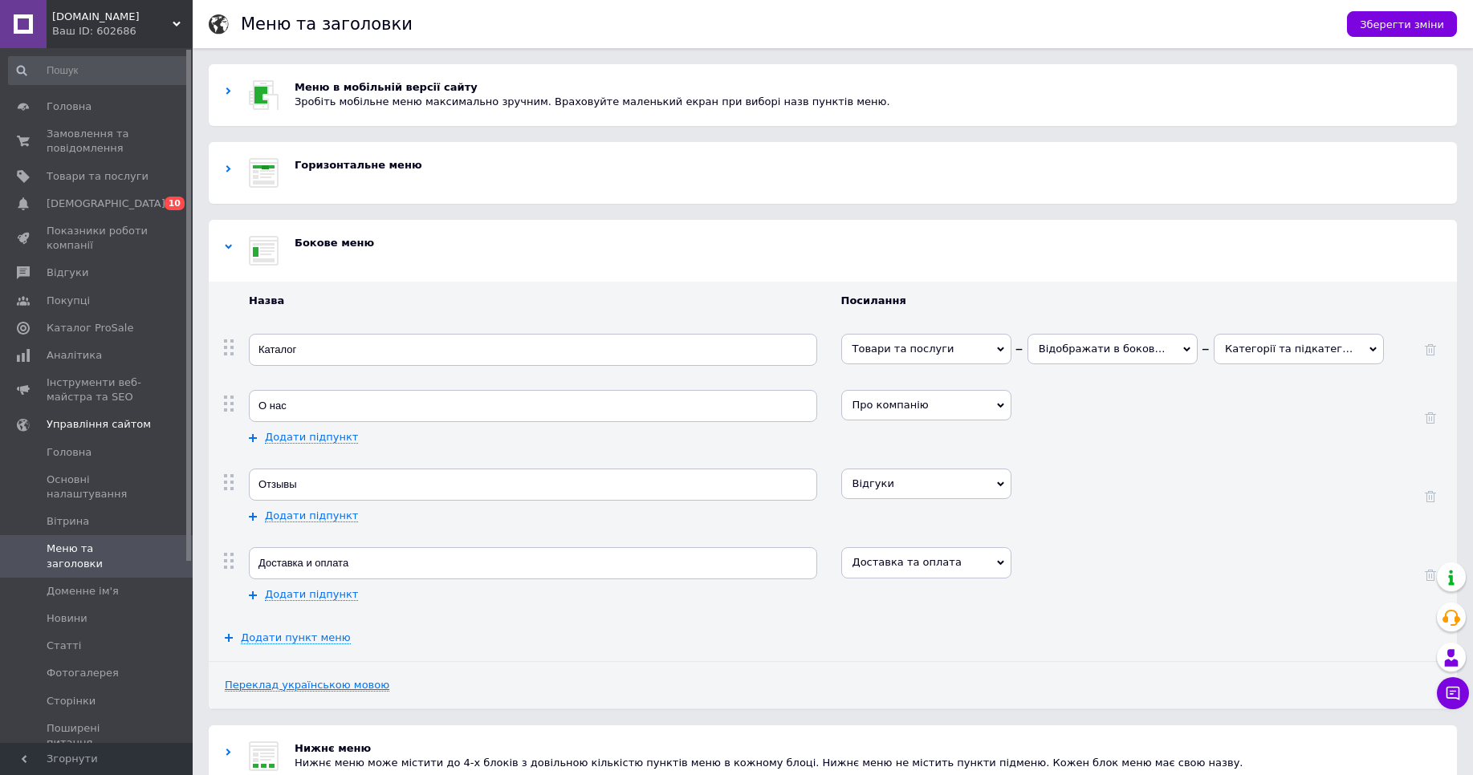
click at [318, 690] on link "Переклад українською мовою" at bounding box center [307, 685] width 165 height 13
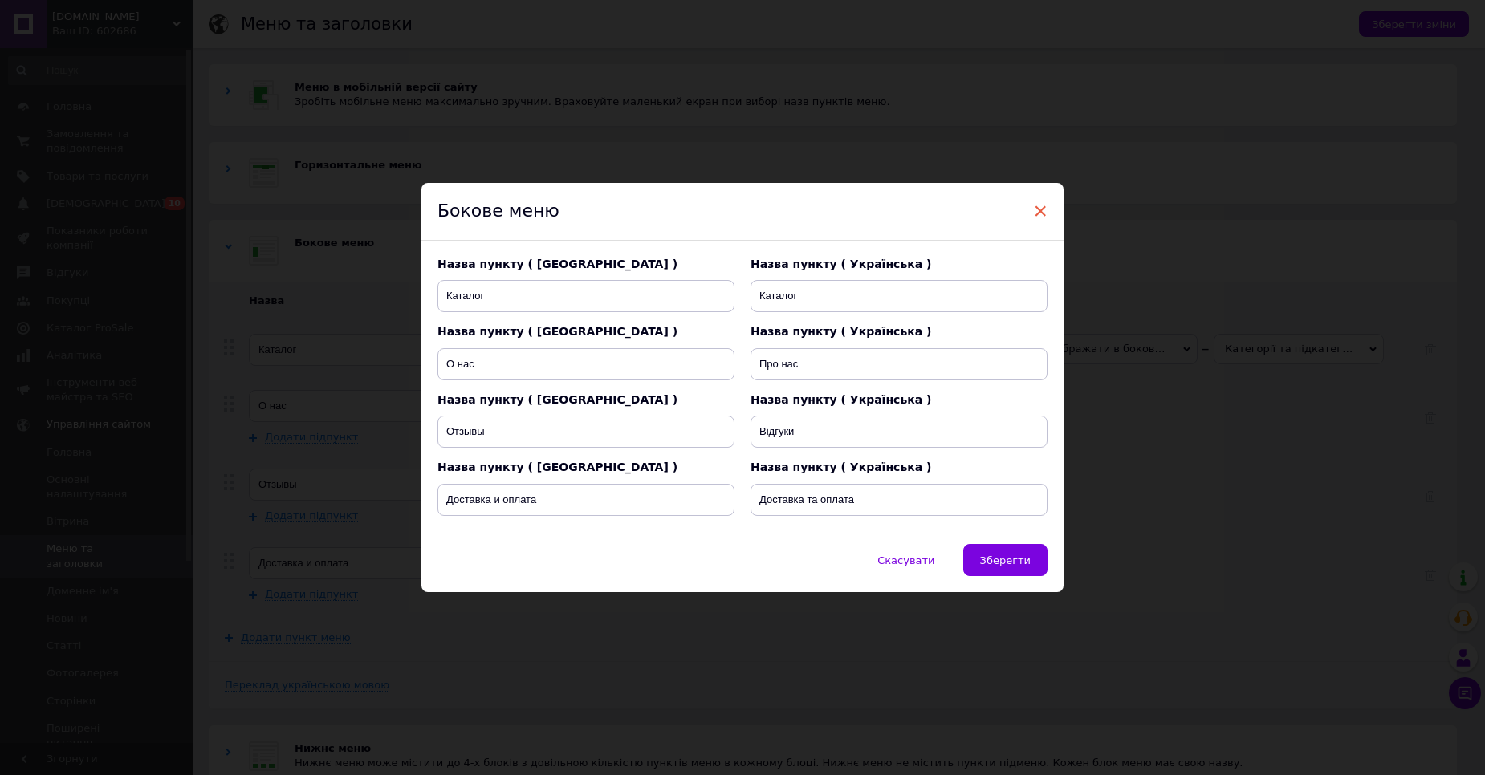
click at [1039, 206] on span "×" at bounding box center [1040, 210] width 14 height 27
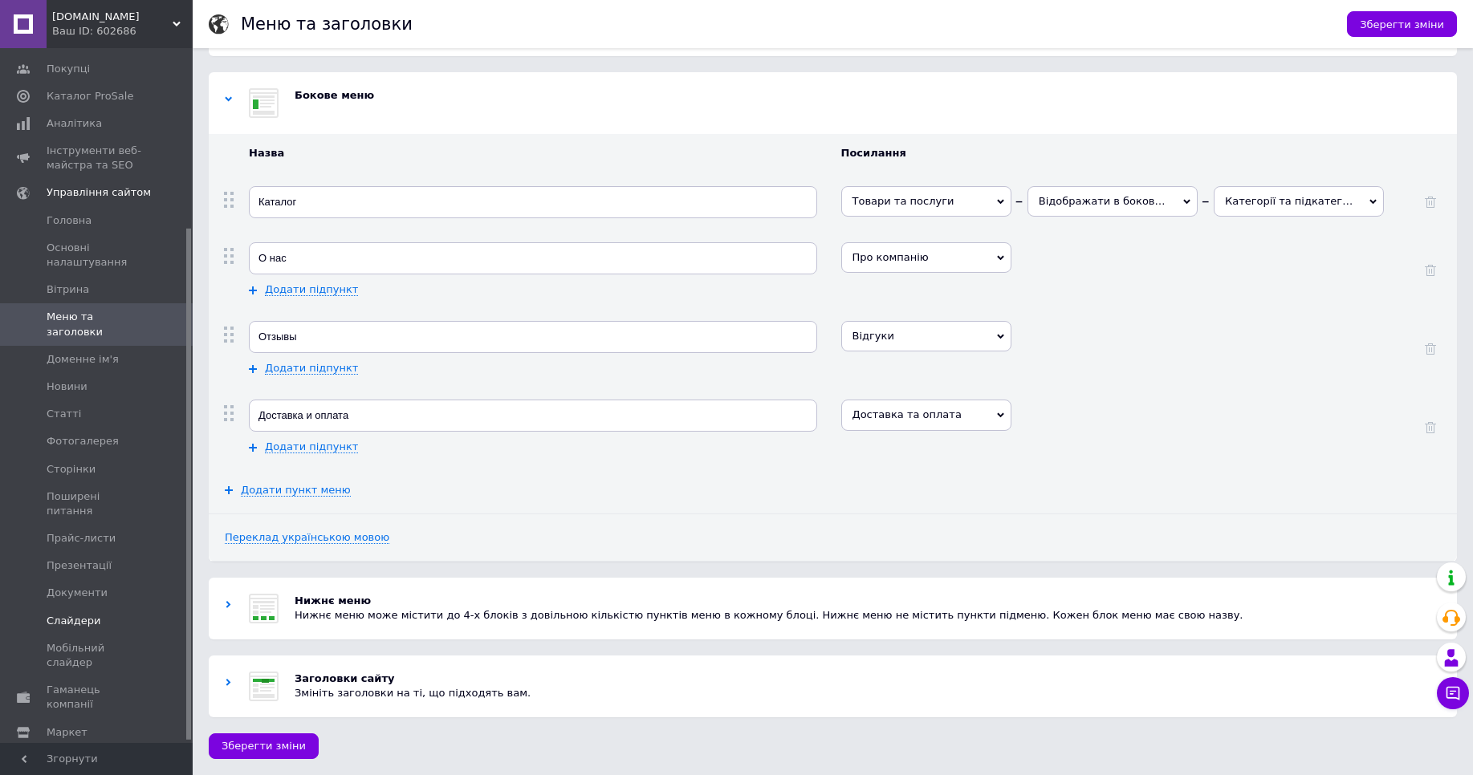
scroll to position [246, 0]
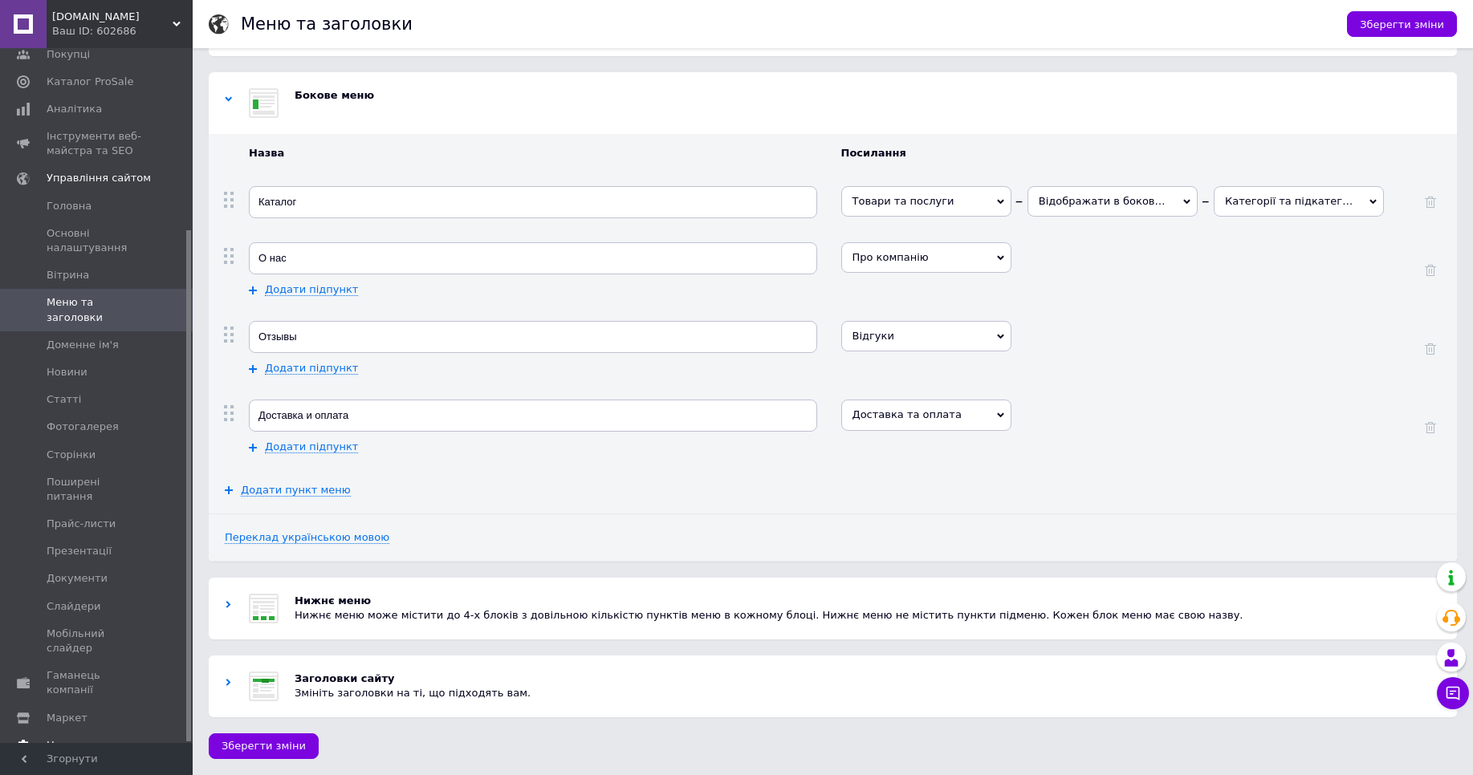
click at [83, 738] on span "Налаштування" at bounding box center [88, 745] width 82 height 14
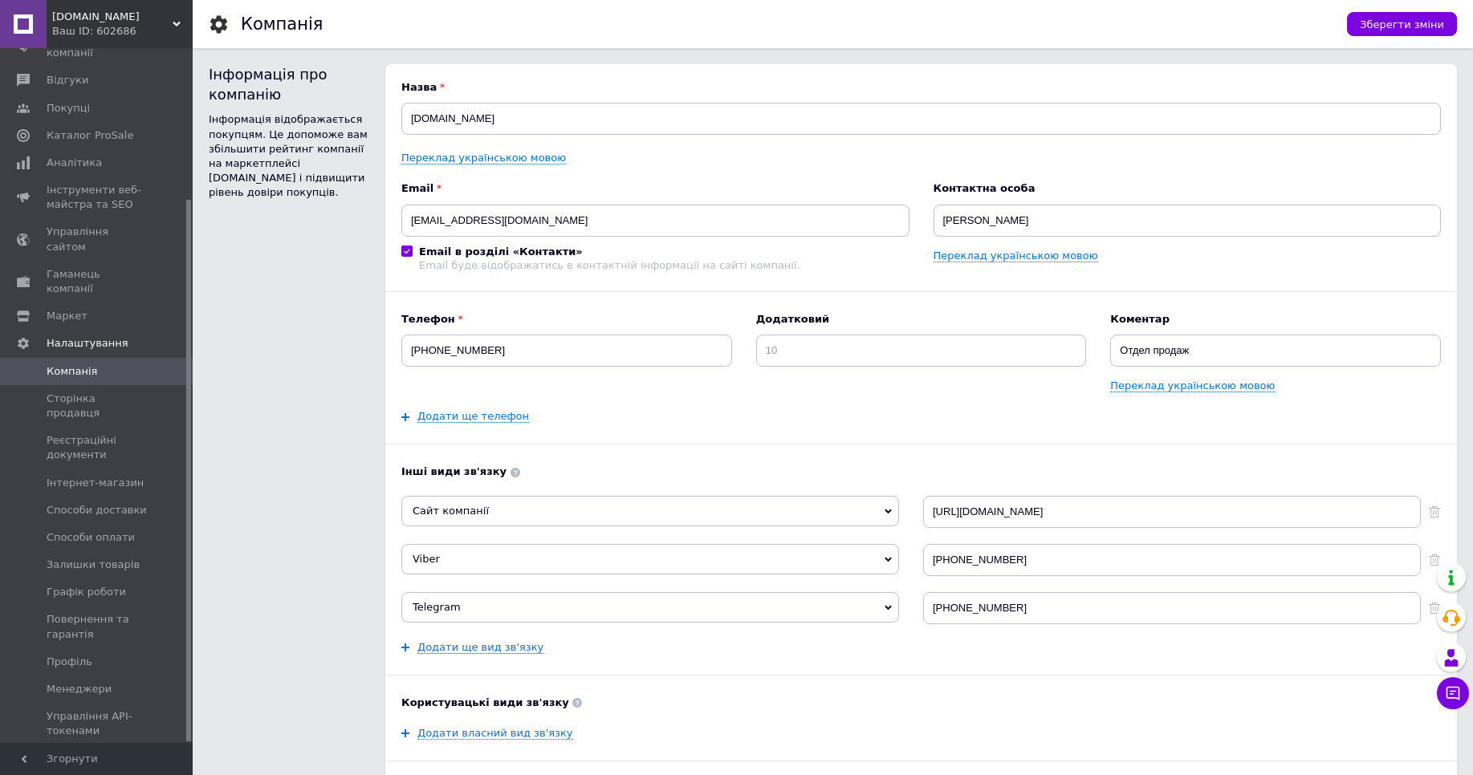
click at [91, 35] on div "Ваш ID: 602686" at bounding box center [122, 31] width 140 height 14
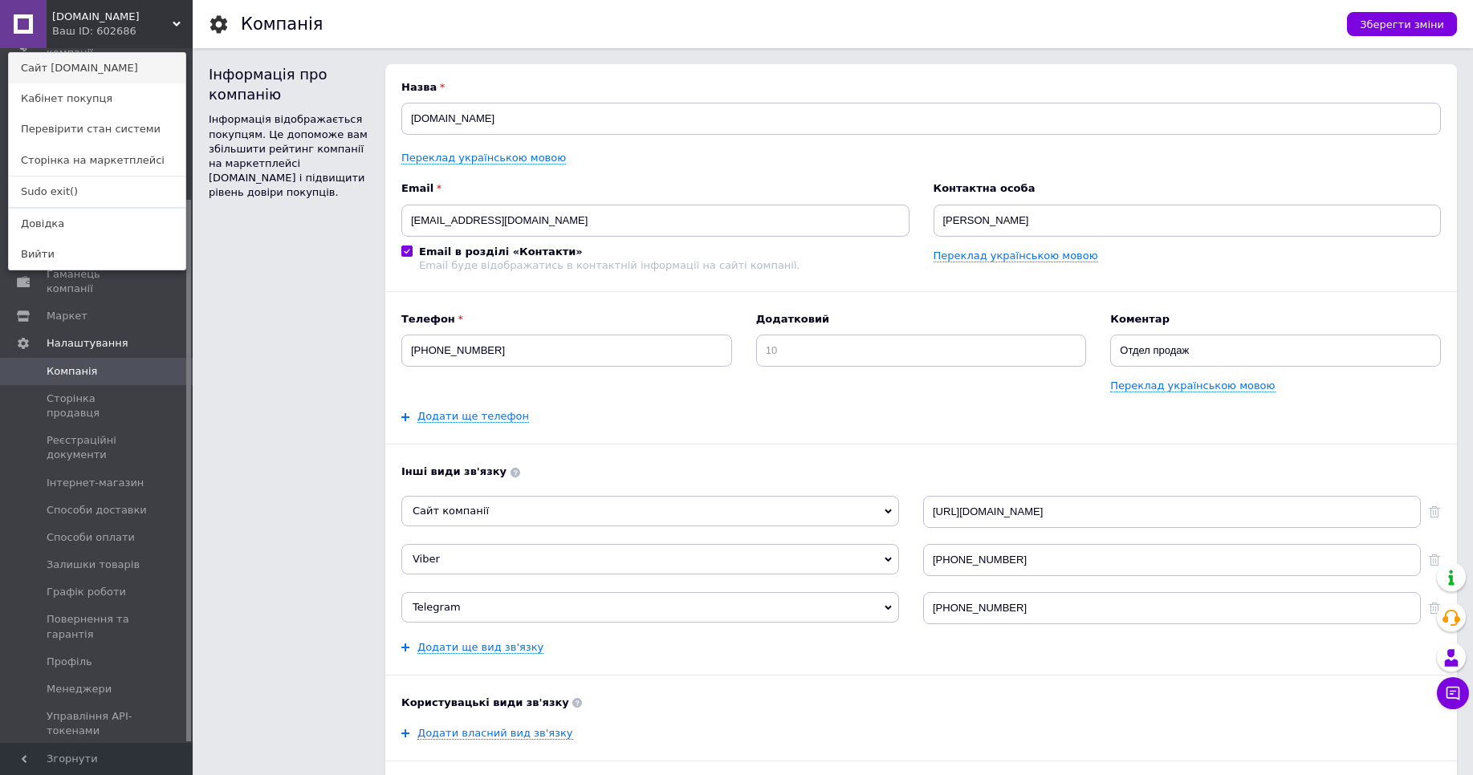
click at [88, 67] on link "Сайт PSL.COM.UA" at bounding box center [97, 68] width 177 height 30
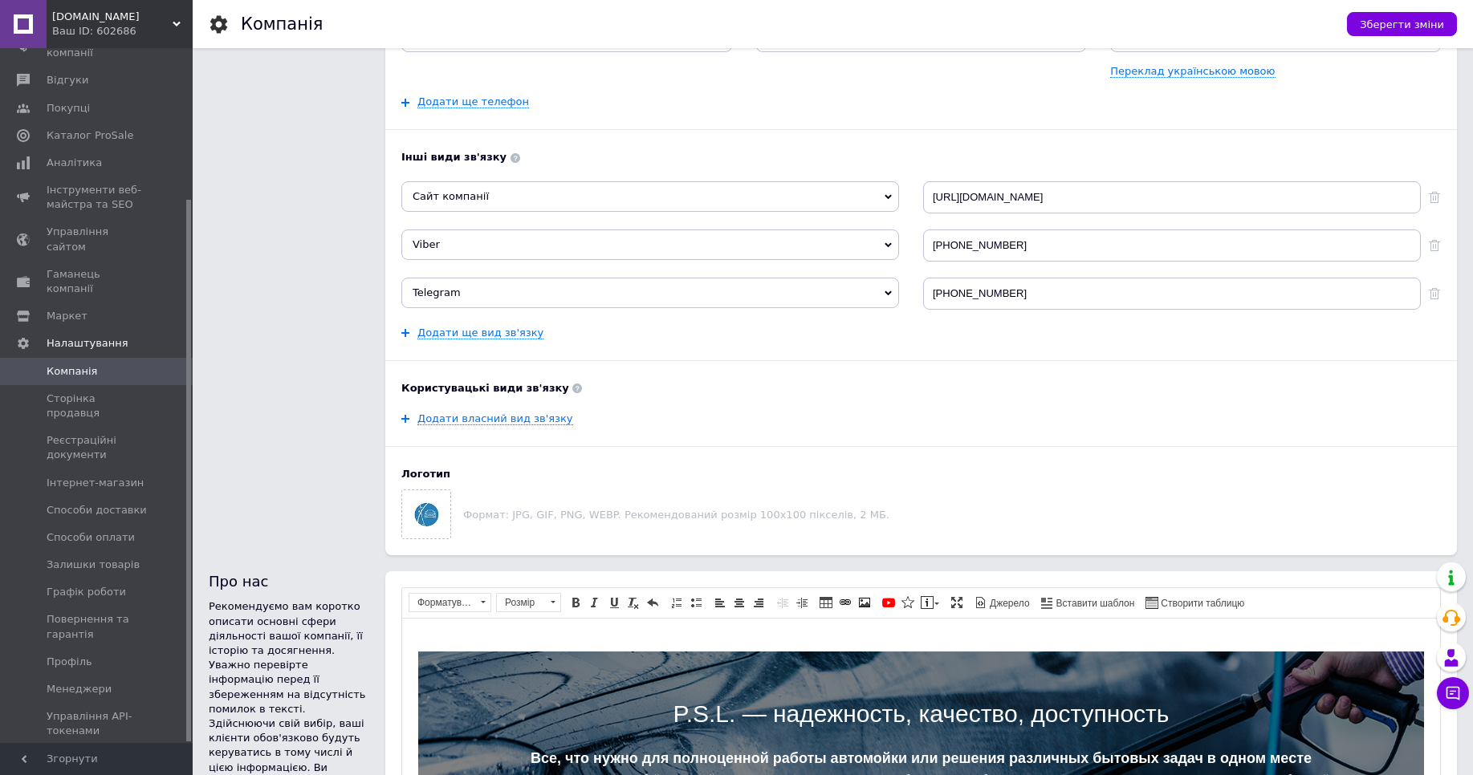
scroll to position [289, 0]
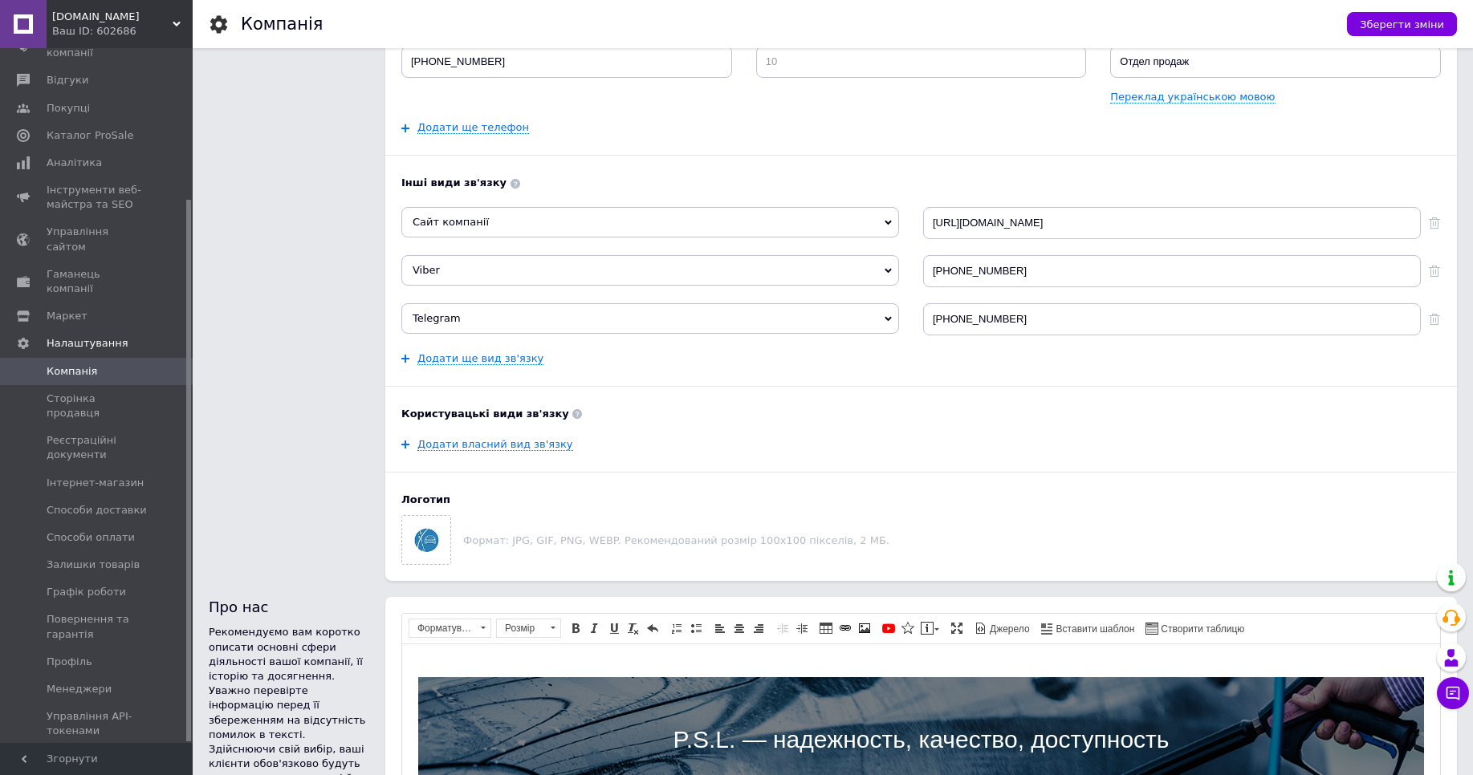
drag, startPoint x: 164, startPoint y: 18, endPoint x: 135, endPoint y: 60, distance: 51.4
click at [163, 22] on span "PSL.COM.UA" at bounding box center [112, 17] width 120 height 14
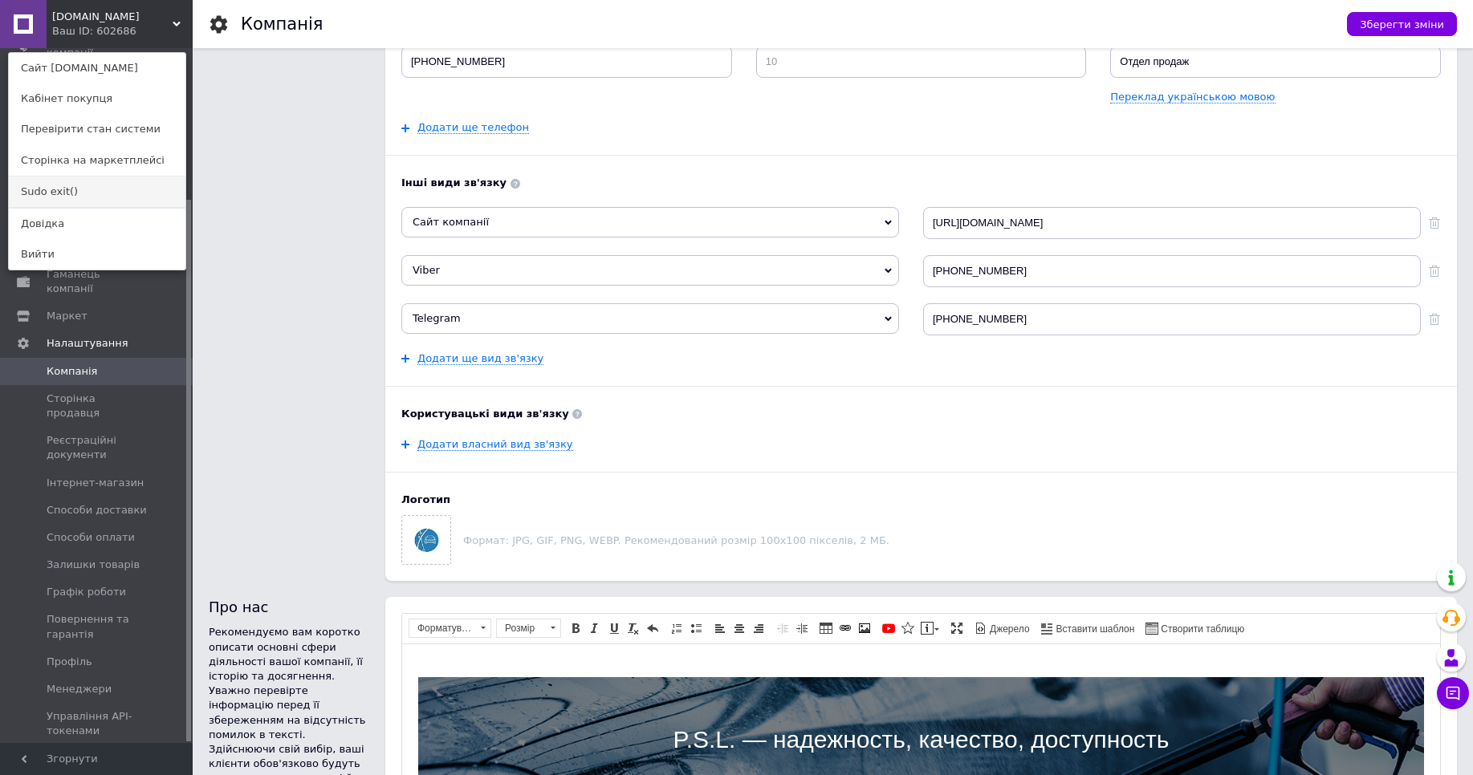
click at [65, 190] on link "Sudo exit()" at bounding box center [97, 192] width 177 height 30
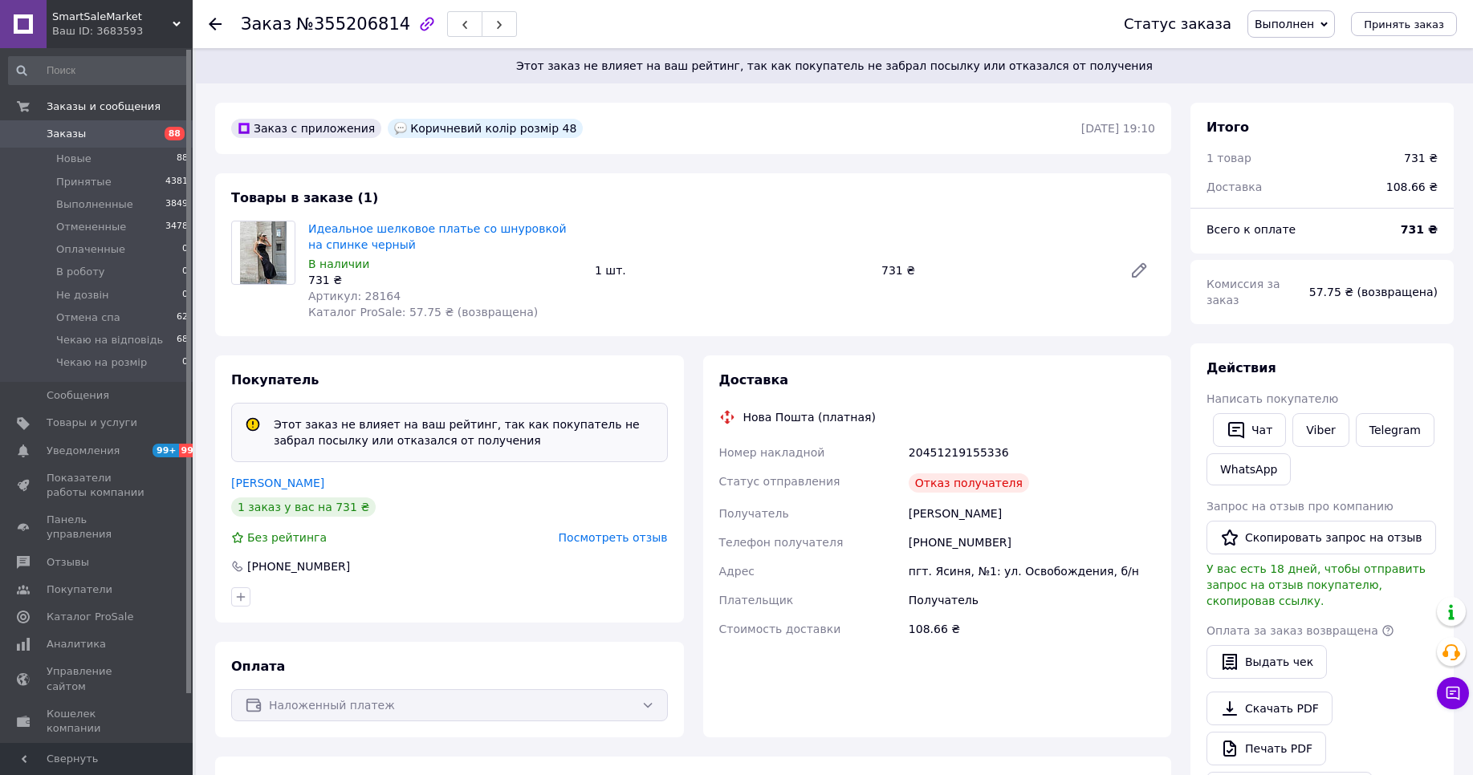
click at [1361, 76] on div "Этот заказ не влияет на ваш рейтинг, так как покупатель не забрал посылку или о…" at bounding box center [834, 65] width 1277 height 35
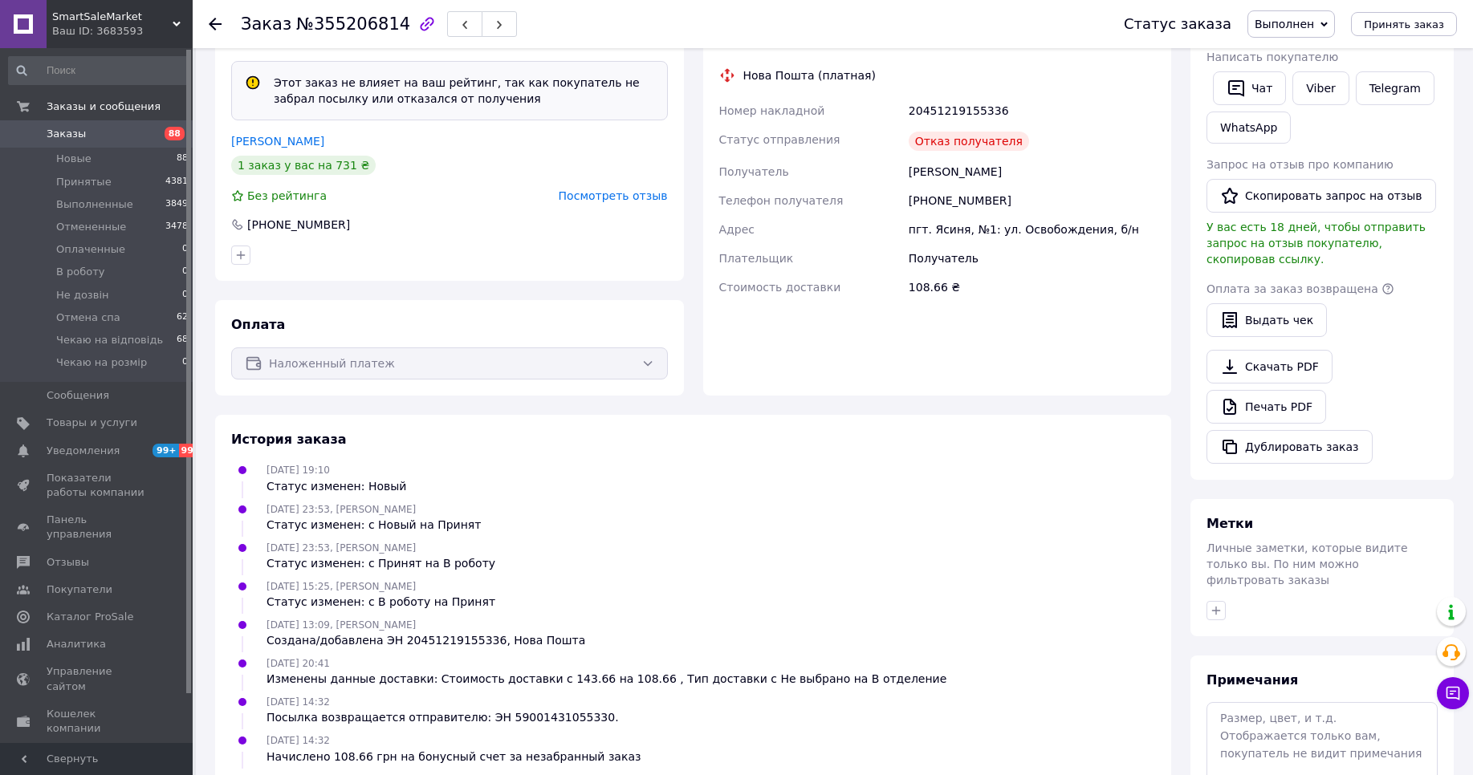
scroll to position [481, 0]
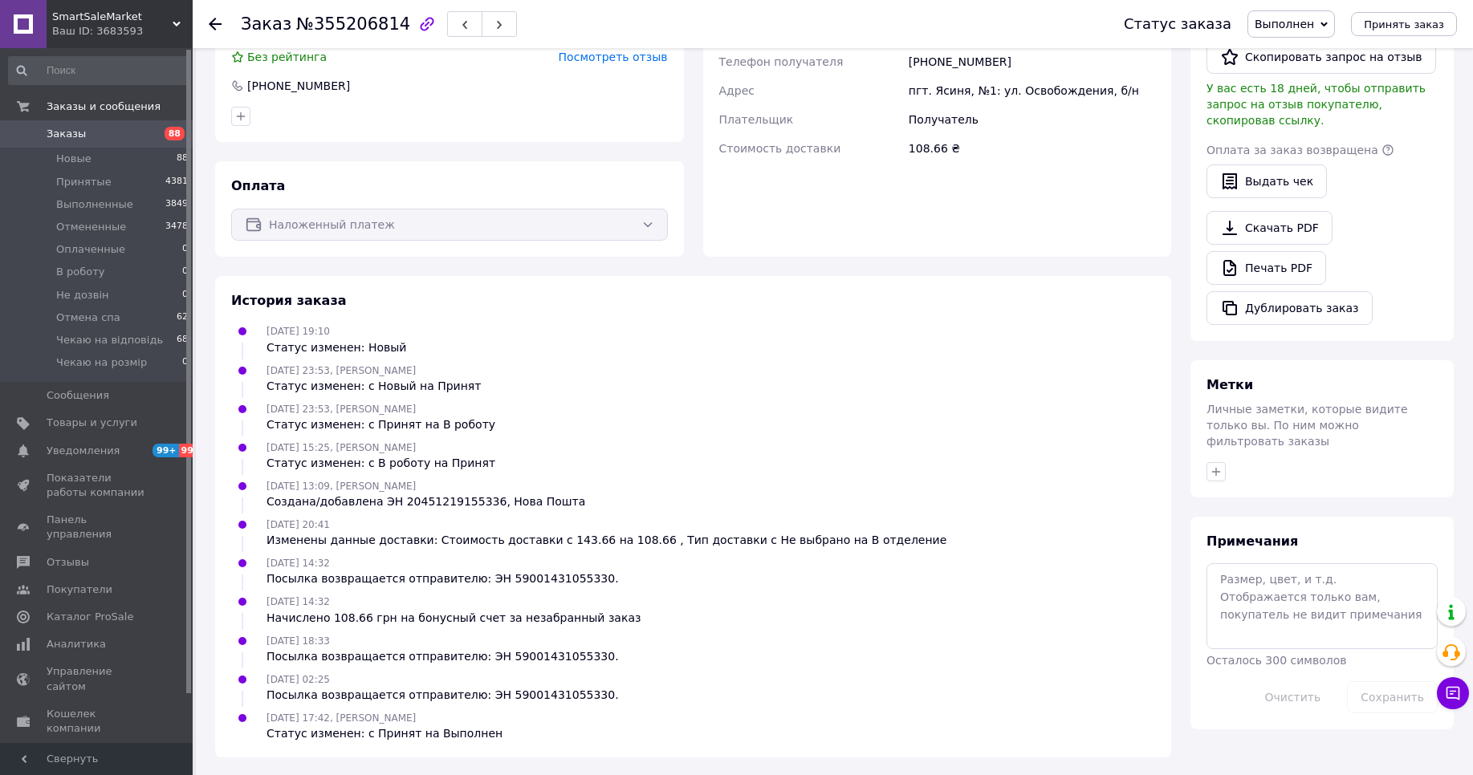
drag, startPoint x: 932, startPoint y: 39, endPoint x: 776, endPoint y: 16, distance: 157.3
click at [932, 39] on div "Заказ №355206814" at bounding box center [666, 24] width 851 height 48
click at [186, 17] on div "SmartSaleMarket Ваш ID: 3683593" at bounding box center [120, 24] width 146 height 48
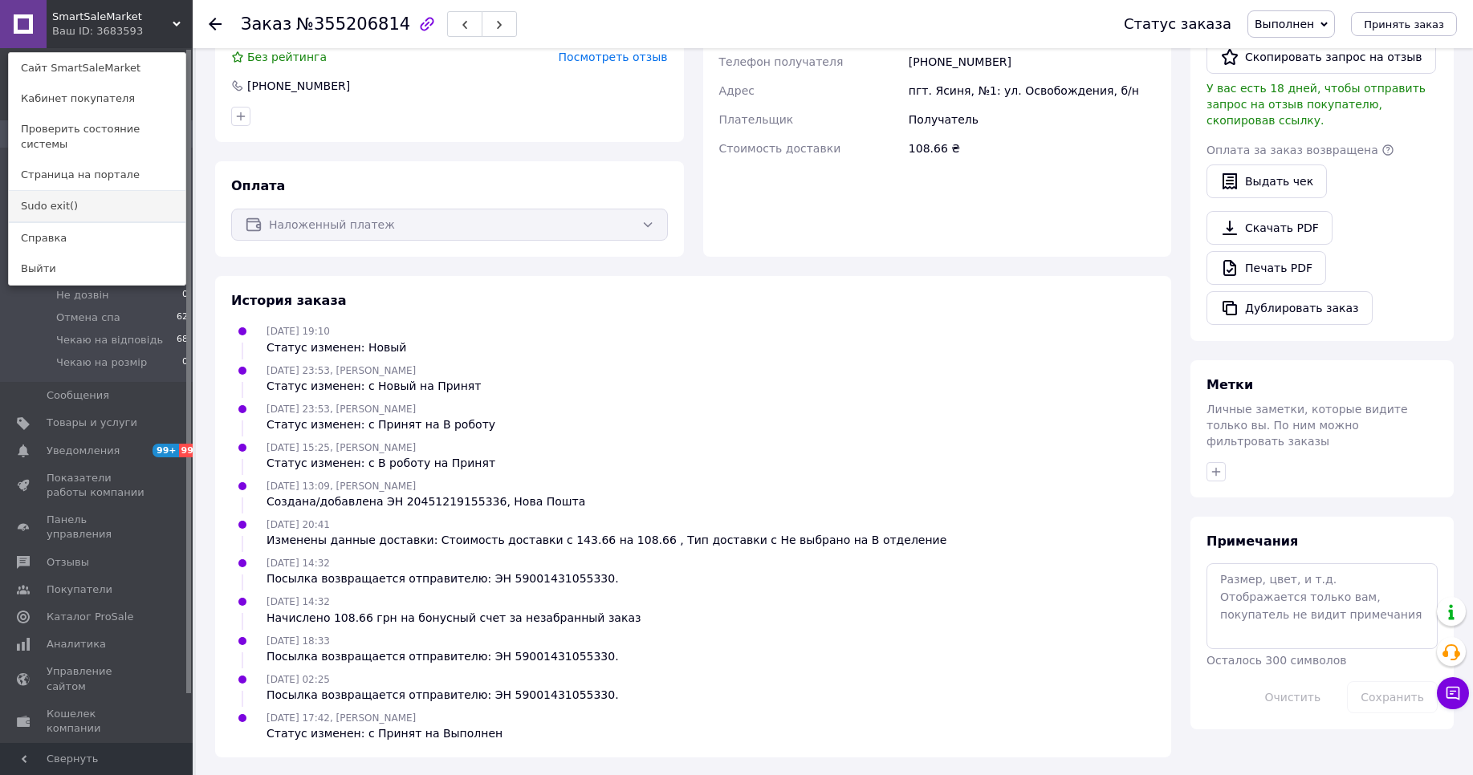
click at [75, 197] on link "Sudo exit()" at bounding box center [97, 206] width 177 height 30
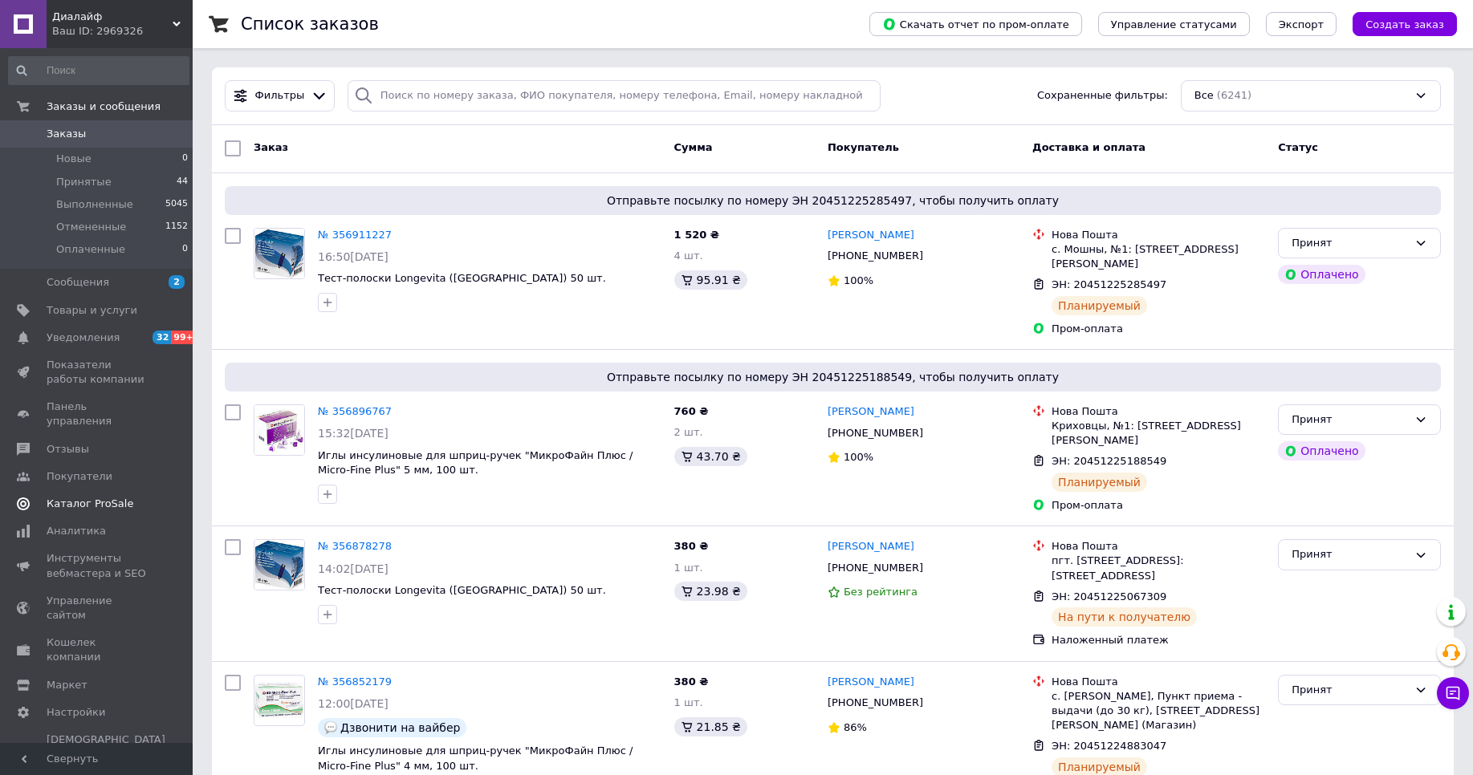
click at [104, 497] on span "Каталог ProSale" at bounding box center [90, 504] width 87 height 14
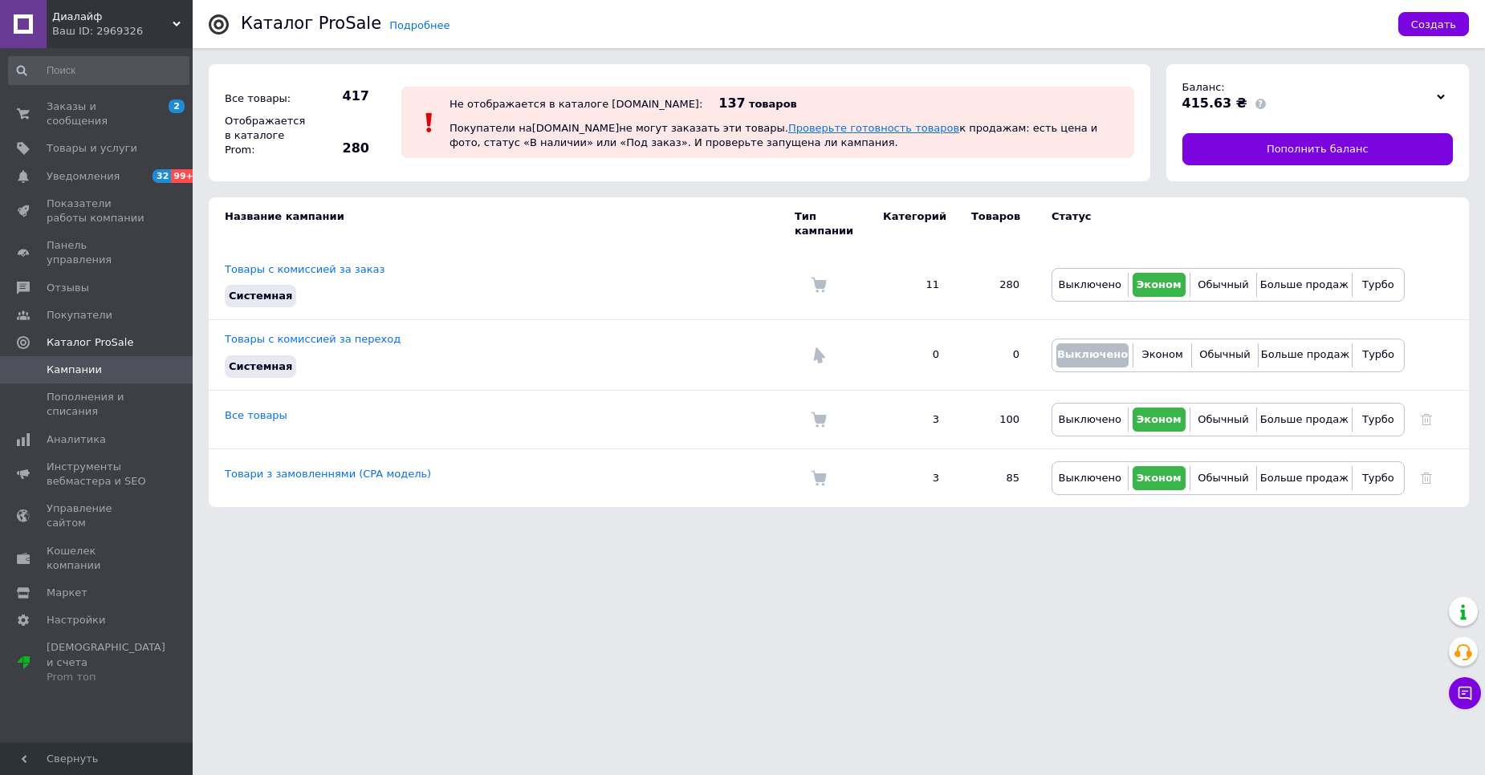
click at [816, 124] on link "Проверьте готовность товаров" at bounding box center [873, 128] width 171 height 12
